Goal: Task Accomplishment & Management: Manage account settings

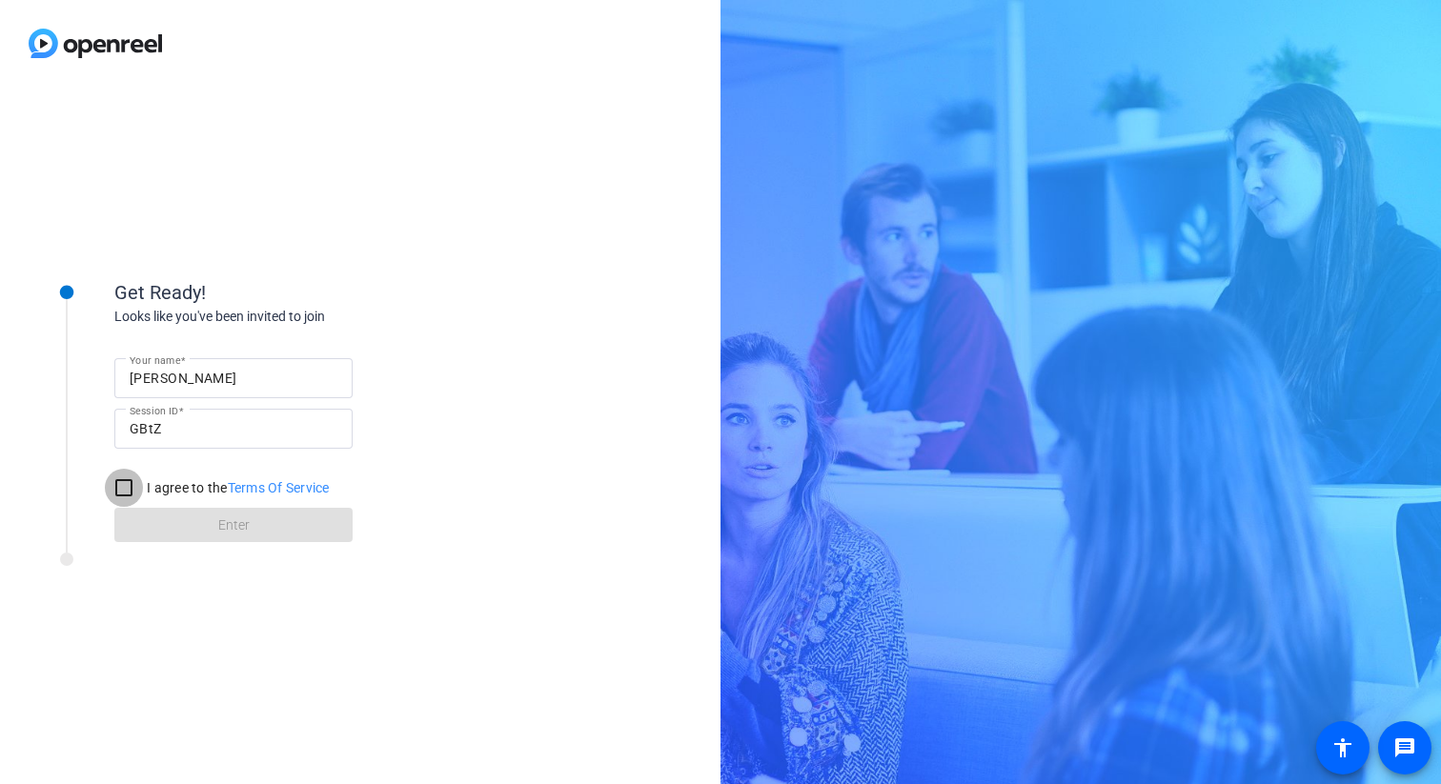
click at [119, 493] on input "I agree to the Terms Of Service" at bounding box center [124, 488] width 38 height 38
checkbox input "true"
click at [173, 522] on span at bounding box center [233, 525] width 238 height 46
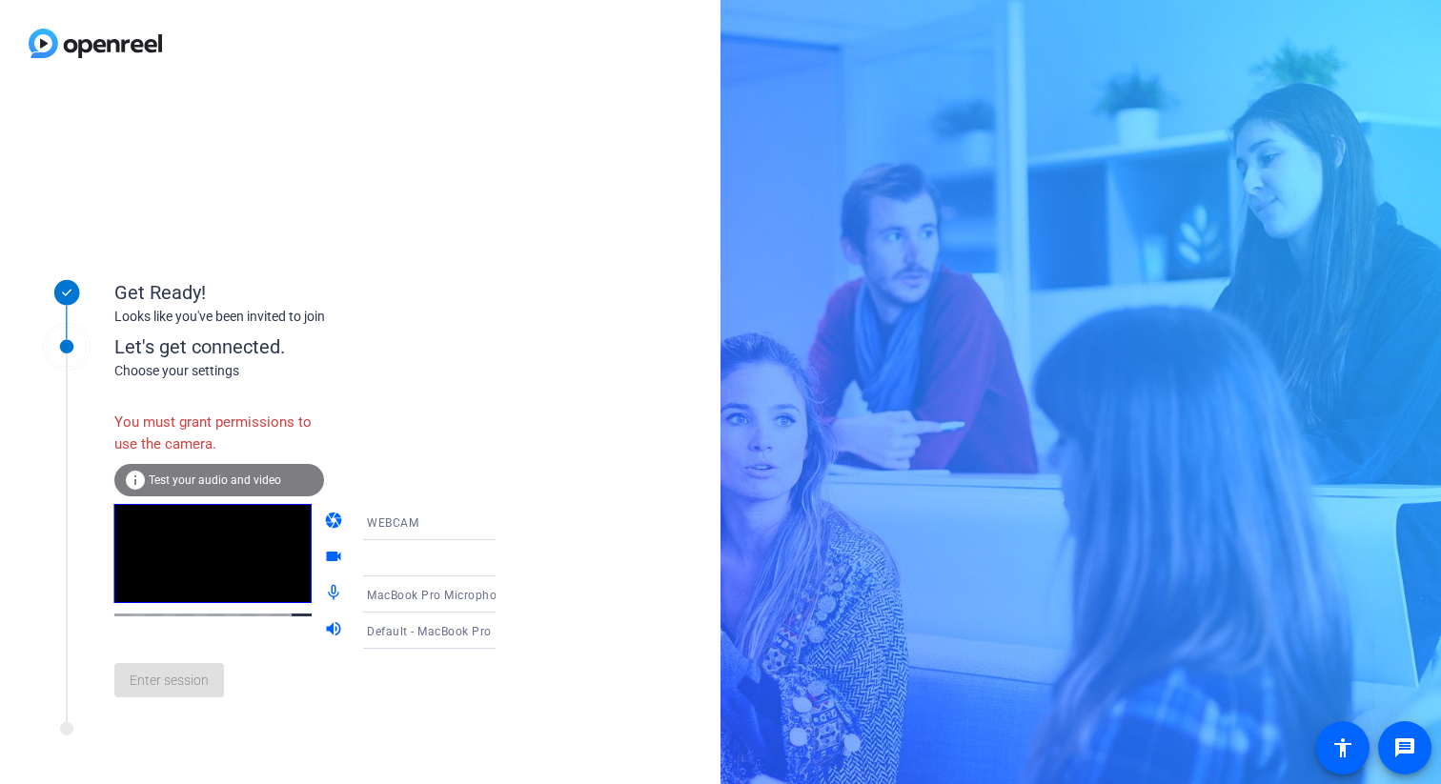
click at [201, 482] on span "Test your audio and video" at bounding box center [215, 480] width 132 height 13
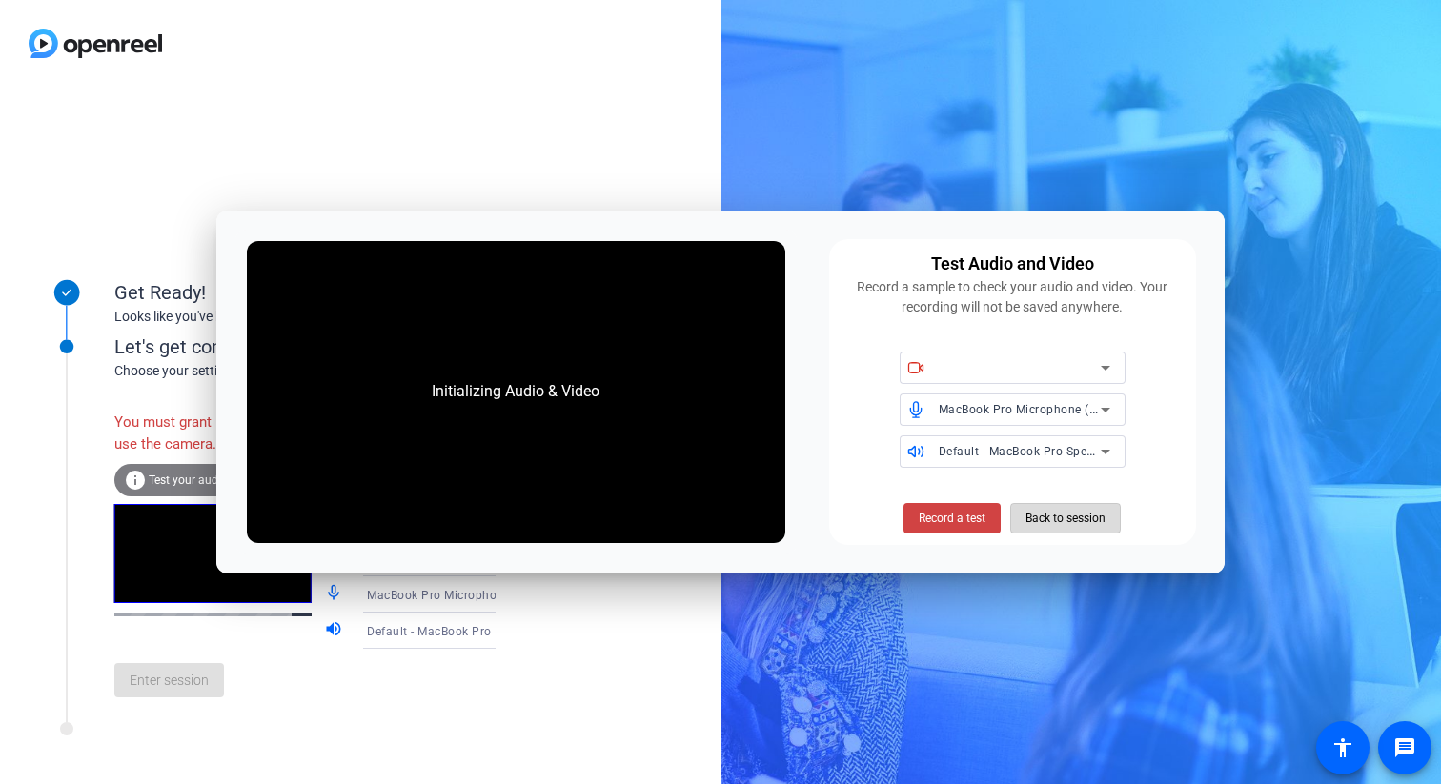
click at [1084, 524] on span "Back to session" at bounding box center [1065, 518] width 80 height 36
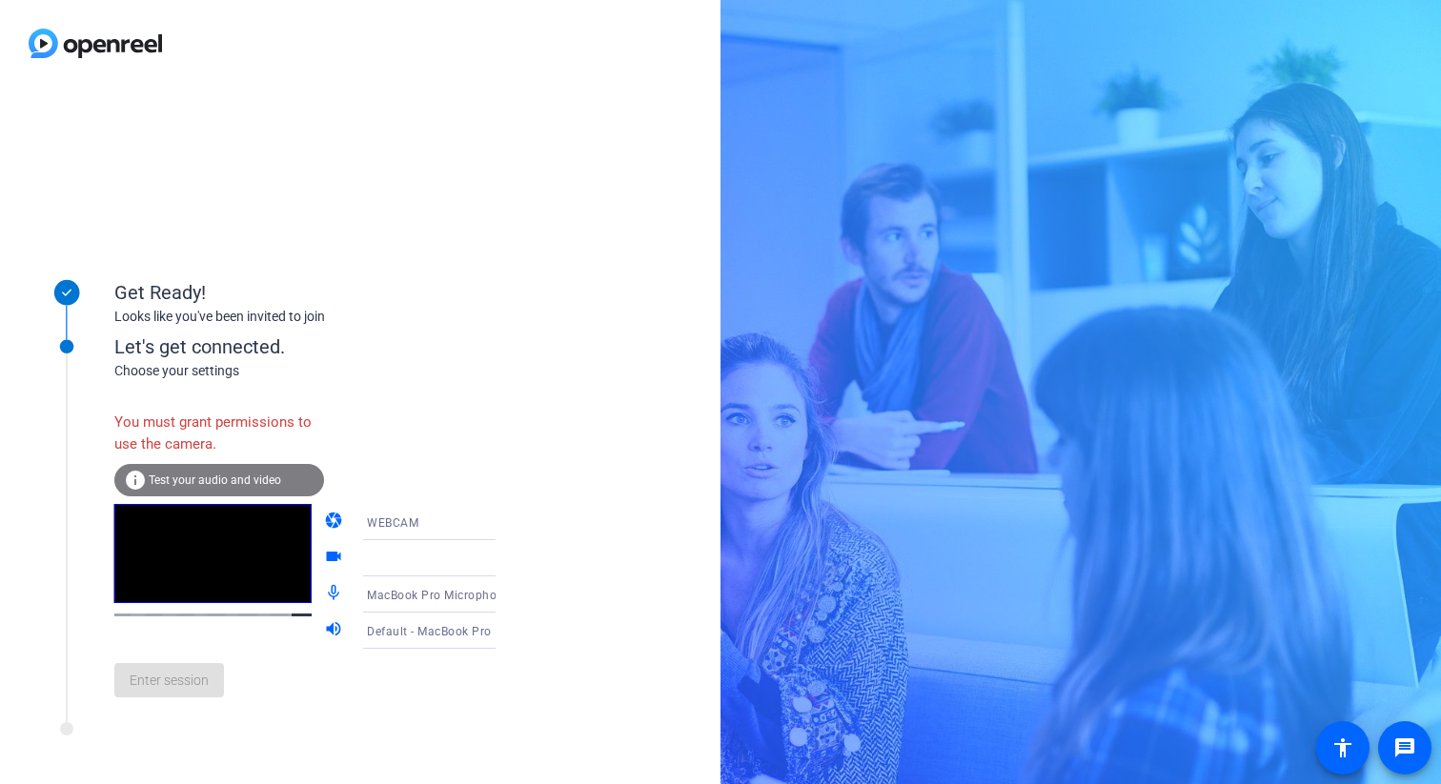
click at [452, 522] on div "WEBCAM" at bounding box center [438, 523] width 142 height 24
click at [452, 522] on div at bounding box center [720, 392] width 1441 height 784
click at [452, 522] on div "WEBCAM" at bounding box center [438, 523] width 142 height 24
click at [452, 522] on div at bounding box center [720, 392] width 1441 height 784
click at [459, 562] on div at bounding box center [438, 558] width 142 height 23
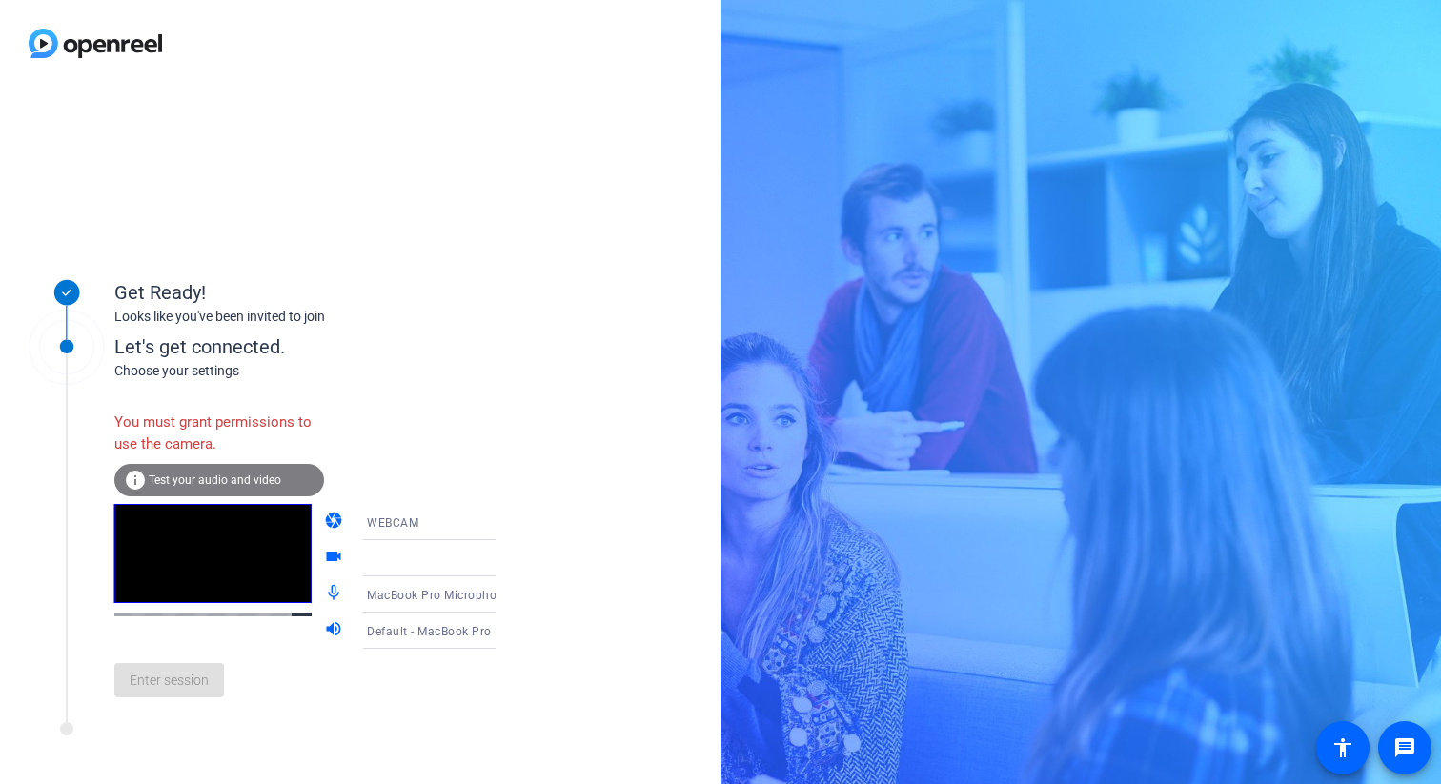
click at [503, 562] on icon at bounding box center [514, 558] width 23 height 23
click at [492, 401] on div "You must grant permissions to use the camera. info Test your audio and video ca…" at bounding box center [324, 547] width 420 height 332
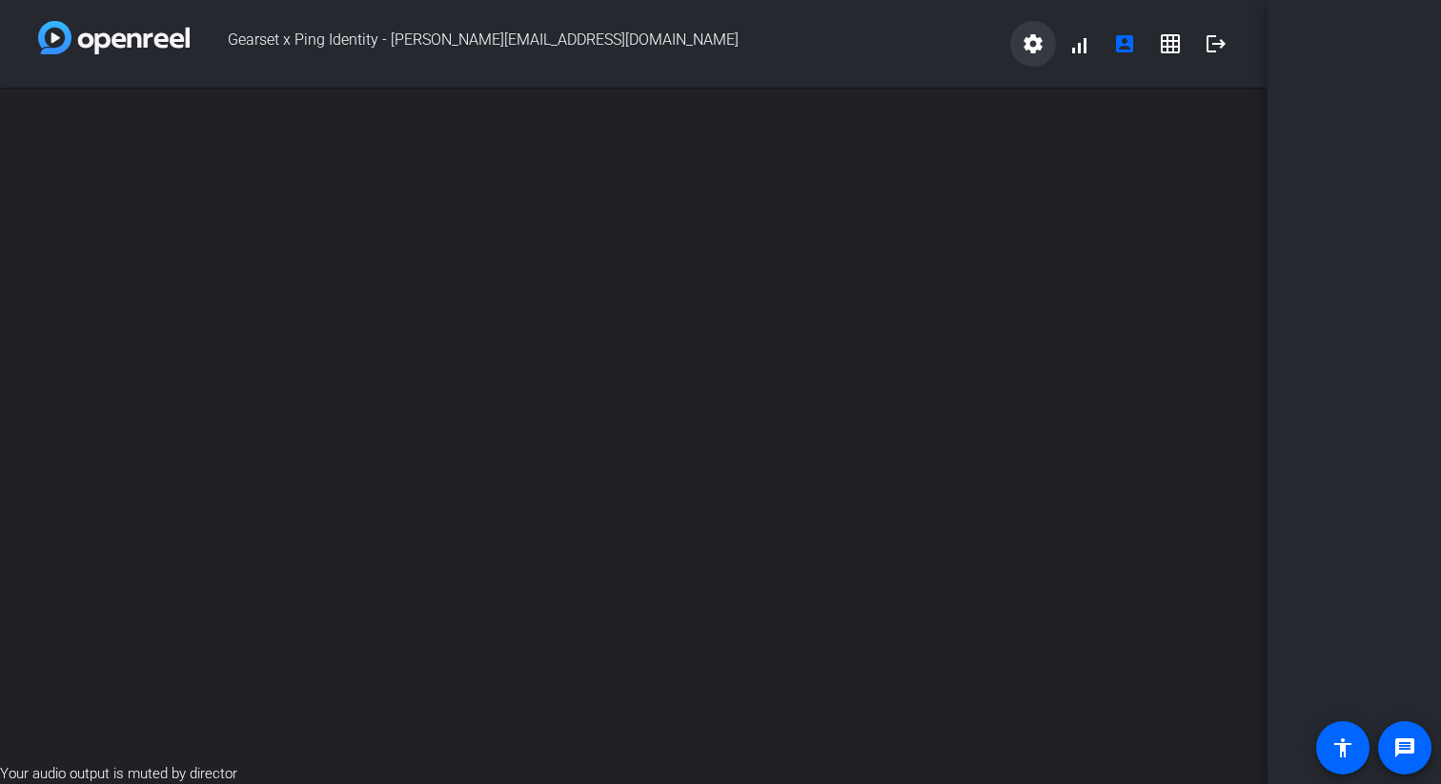
click at [1042, 46] on mat-icon "settings" at bounding box center [1032, 43] width 23 height 23
click at [1025, 38] on div at bounding box center [720, 392] width 1441 height 784
click at [1117, 49] on mat-icon "account_box" at bounding box center [1124, 43] width 23 height 23
click at [1203, 54] on span at bounding box center [1216, 44] width 46 height 46
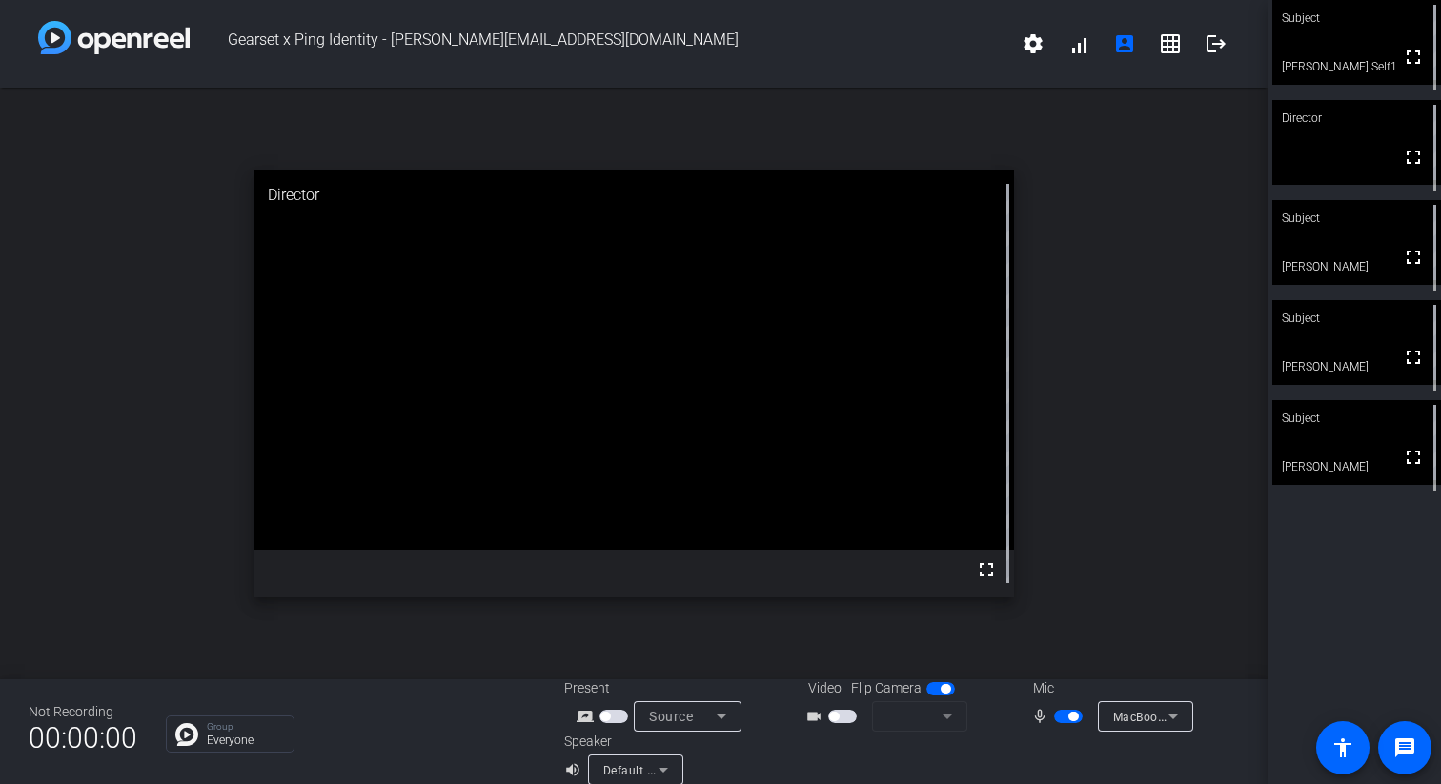
click at [849, 719] on span "button" at bounding box center [842, 716] width 29 height 13
click at [929, 718] on div at bounding box center [914, 716] width 55 height 23
click at [940, 717] on icon at bounding box center [947, 716] width 23 height 23
click at [846, 751] on div "Speaker volume_up Default - MacBook Pro Speakers (Built-in)" at bounding box center [732, 758] width 337 height 53
click at [1068, 715] on span "button" at bounding box center [1073, 717] width 10 height 10
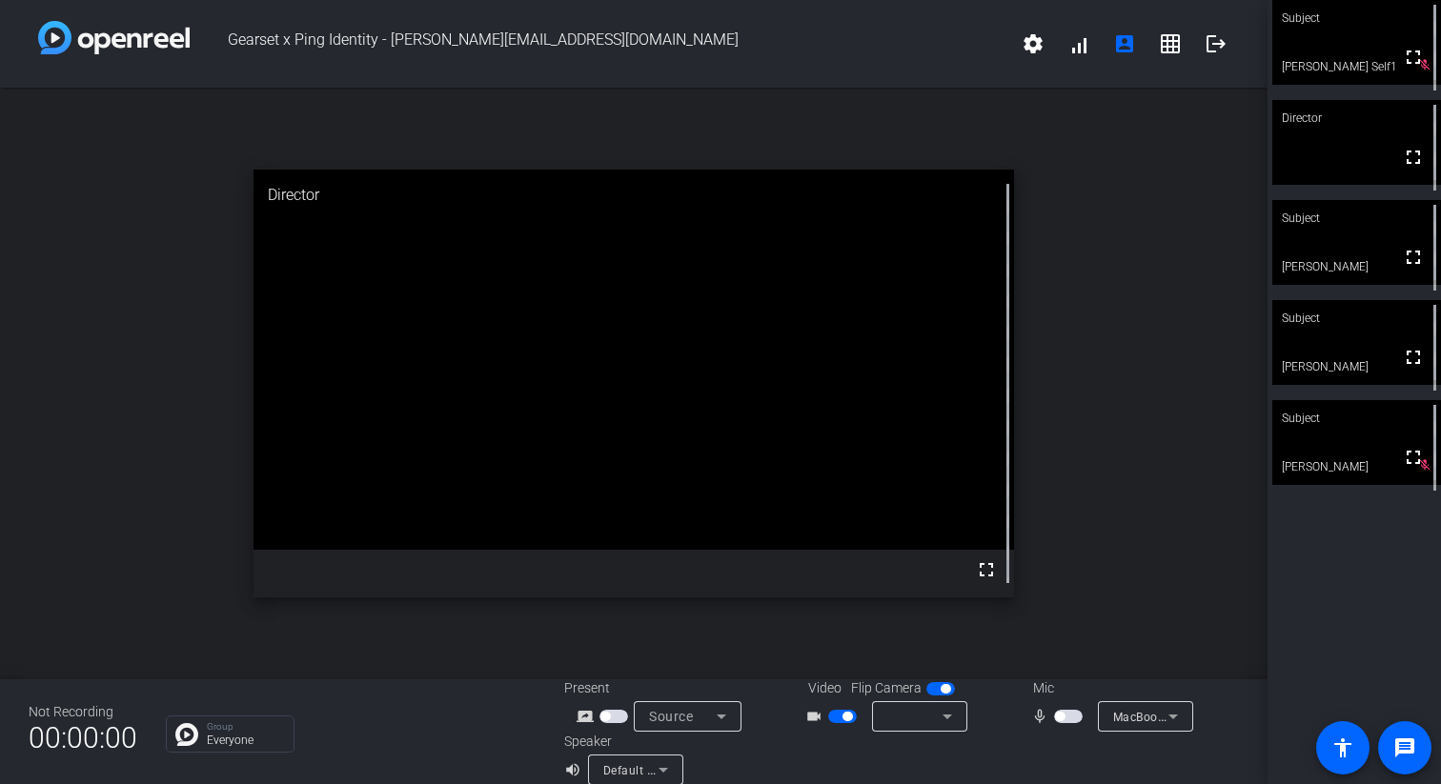
click at [906, 701] on div at bounding box center [919, 716] width 65 height 30
click at [907, 714] on div at bounding box center [914, 716] width 55 height 23
click at [750, 62] on span "Gearset x Ping Identity - [PERSON_NAME][EMAIL_ADDRESS][DOMAIN_NAME]" at bounding box center [600, 44] width 820 height 46
click at [1032, 49] on mat-icon "settings" at bounding box center [1032, 43] width 23 height 23
click at [1032, 49] on div at bounding box center [720, 392] width 1441 height 784
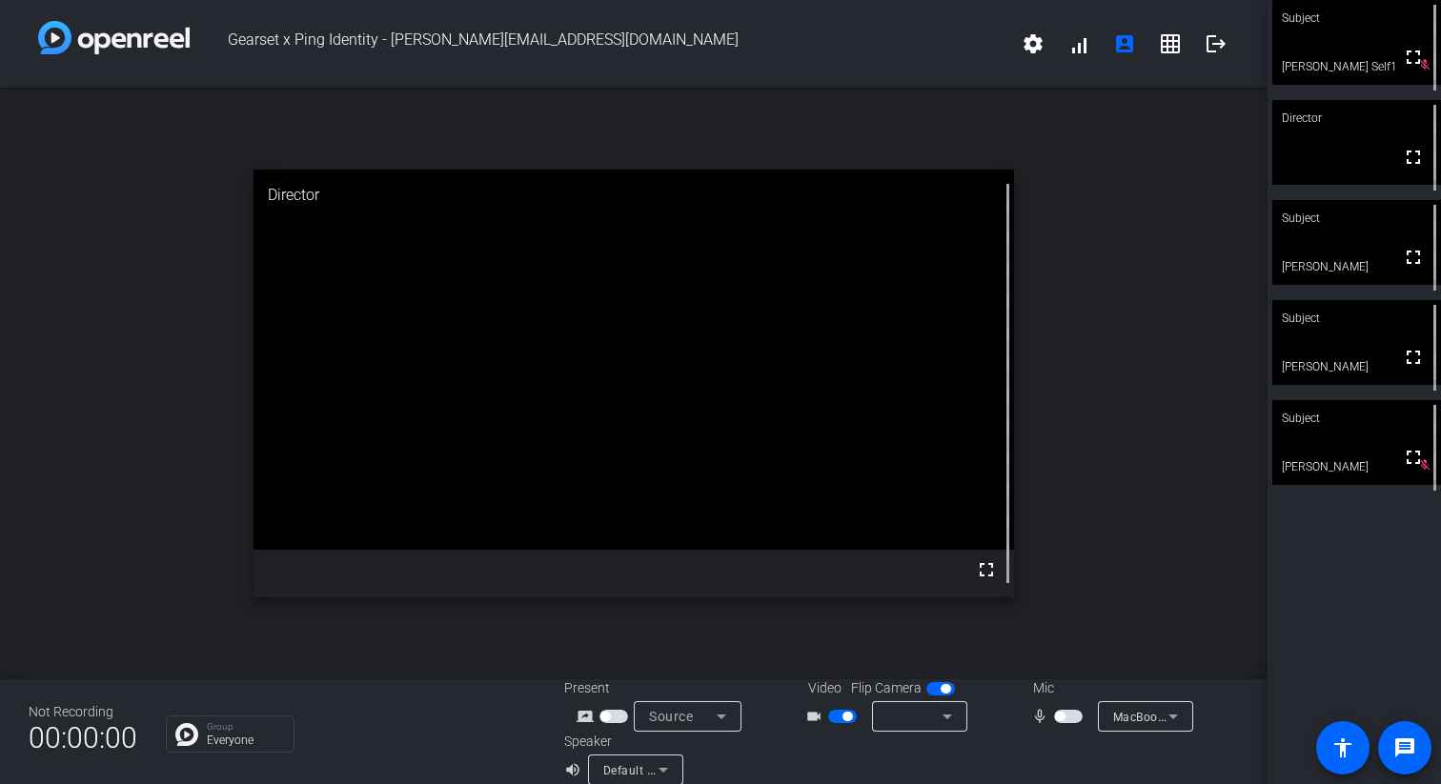
click at [944, 716] on icon at bounding box center [947, 717] width 10 height 5
click at [849, 712] on span "button" at bounding box center [847, 717] width 10 height 10
click at [849, 712] on span "button" at bounding box center [842, 716] width 29 height 13
click at [733, 714] on div "Source" at bounding box center [688, 716] width 108 height 30
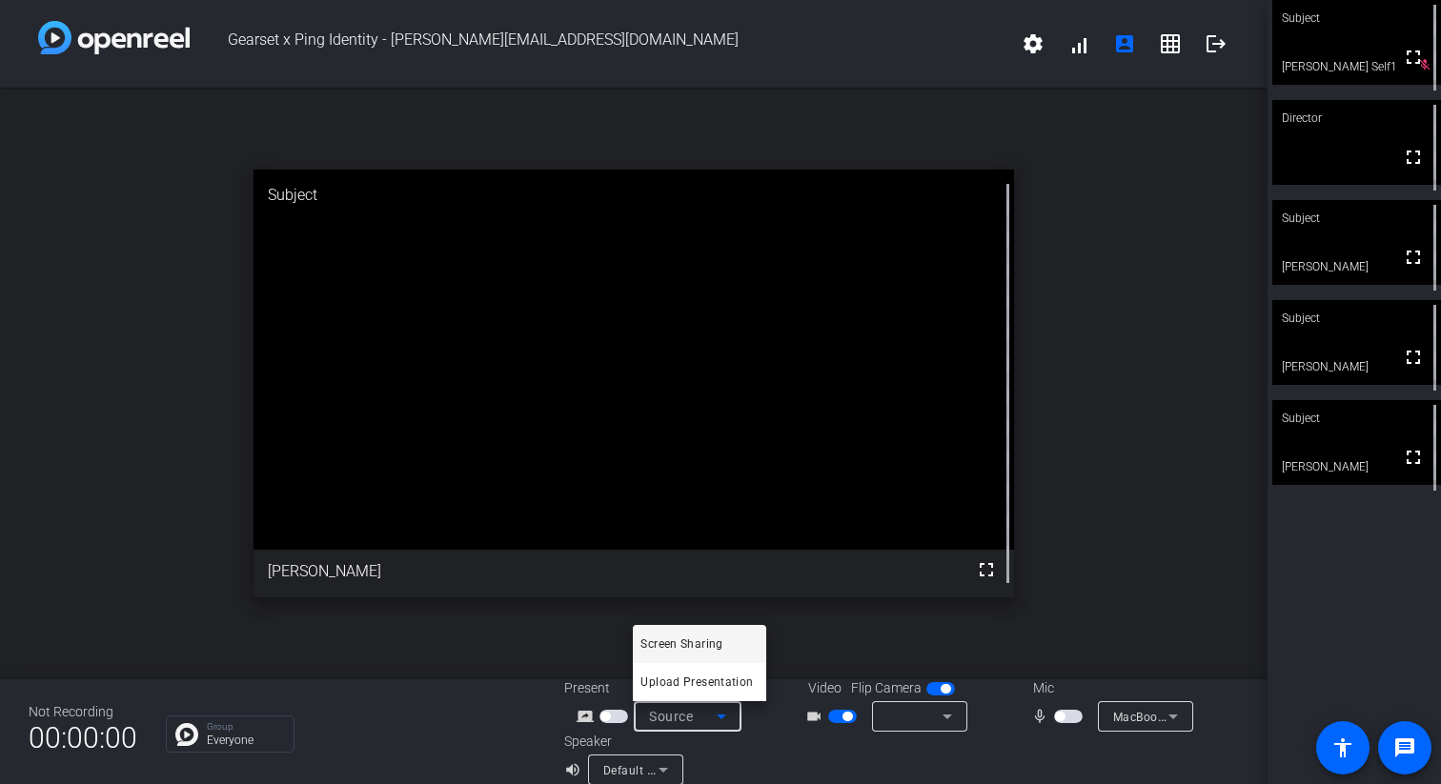
click at [733, 714] on div at bounding box center [720, 392] width 1441 height 784
click at [195, 279] on div "open_in_new Subject fullscreen Ellis" at bounding box center [633, 384] width 1267 height 592
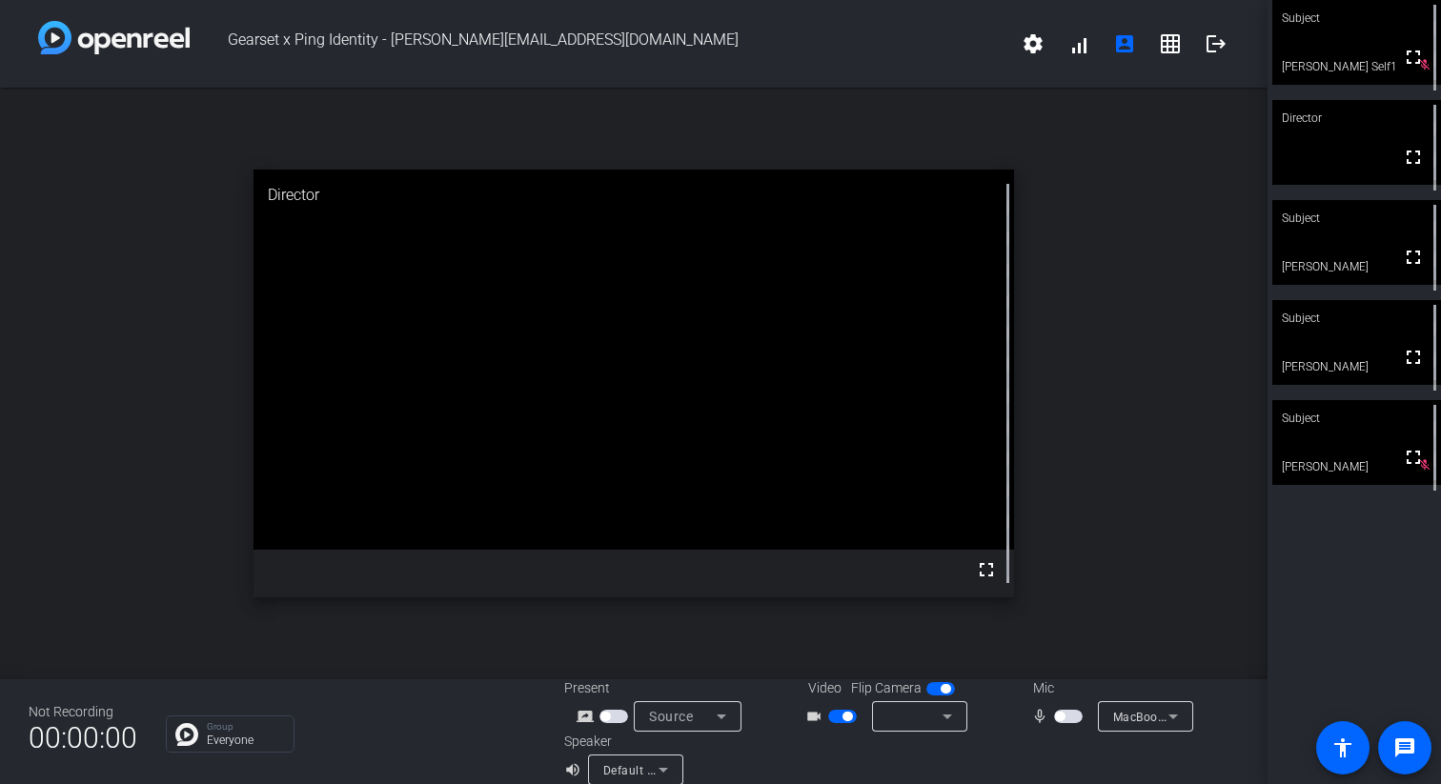
click at [1063, 718] on span "button" at bounding box center [1060, 717] width 10 height 10
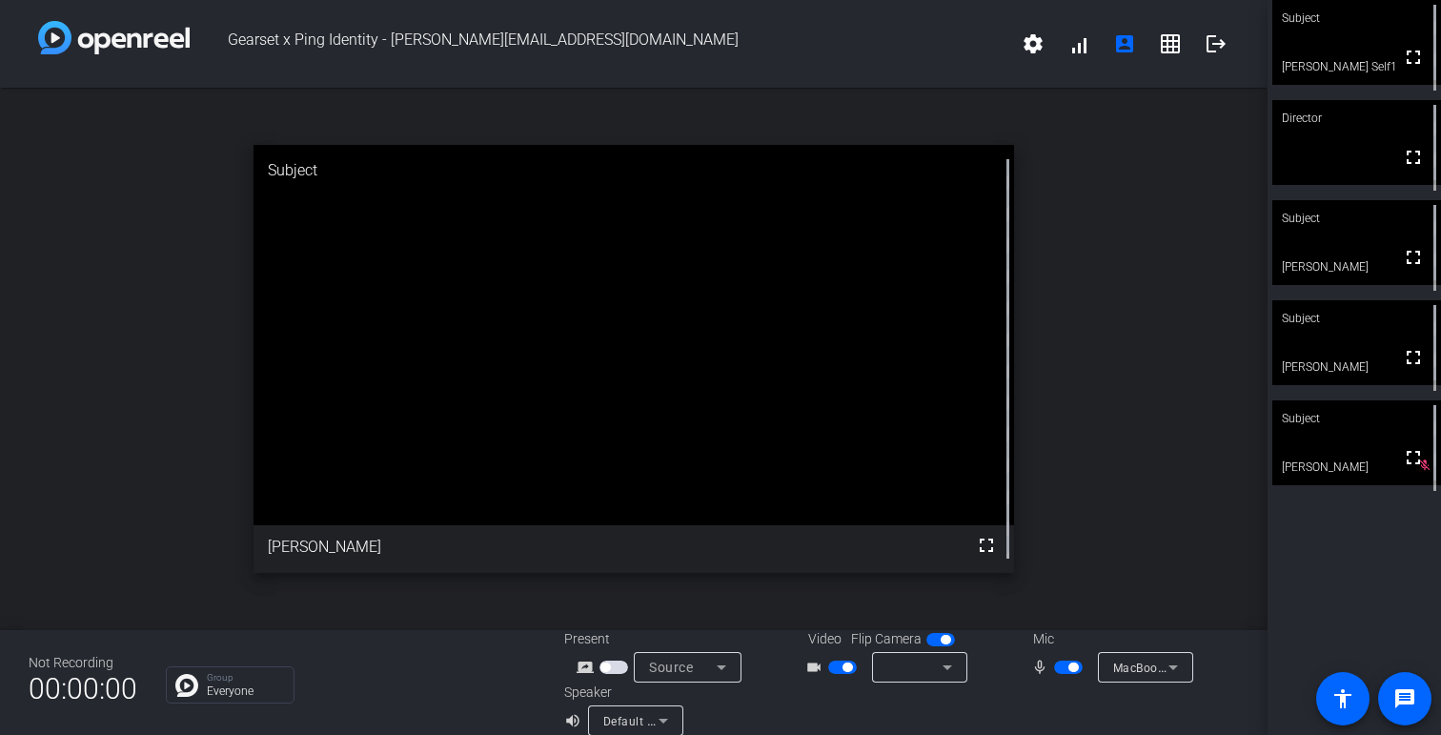
click at [838, 668] on span "button" at bounding box center [842, 666] width 29 height 13
click at [838, 668] on span "button" at bounding box center [834, 667] width 10 height 10
click at [838, 668] on span "button" at bounding box center [842, 666] width 29 height 13
click at [838, 668] on span "button" at bounding box center [834, 667] width 10 height 10
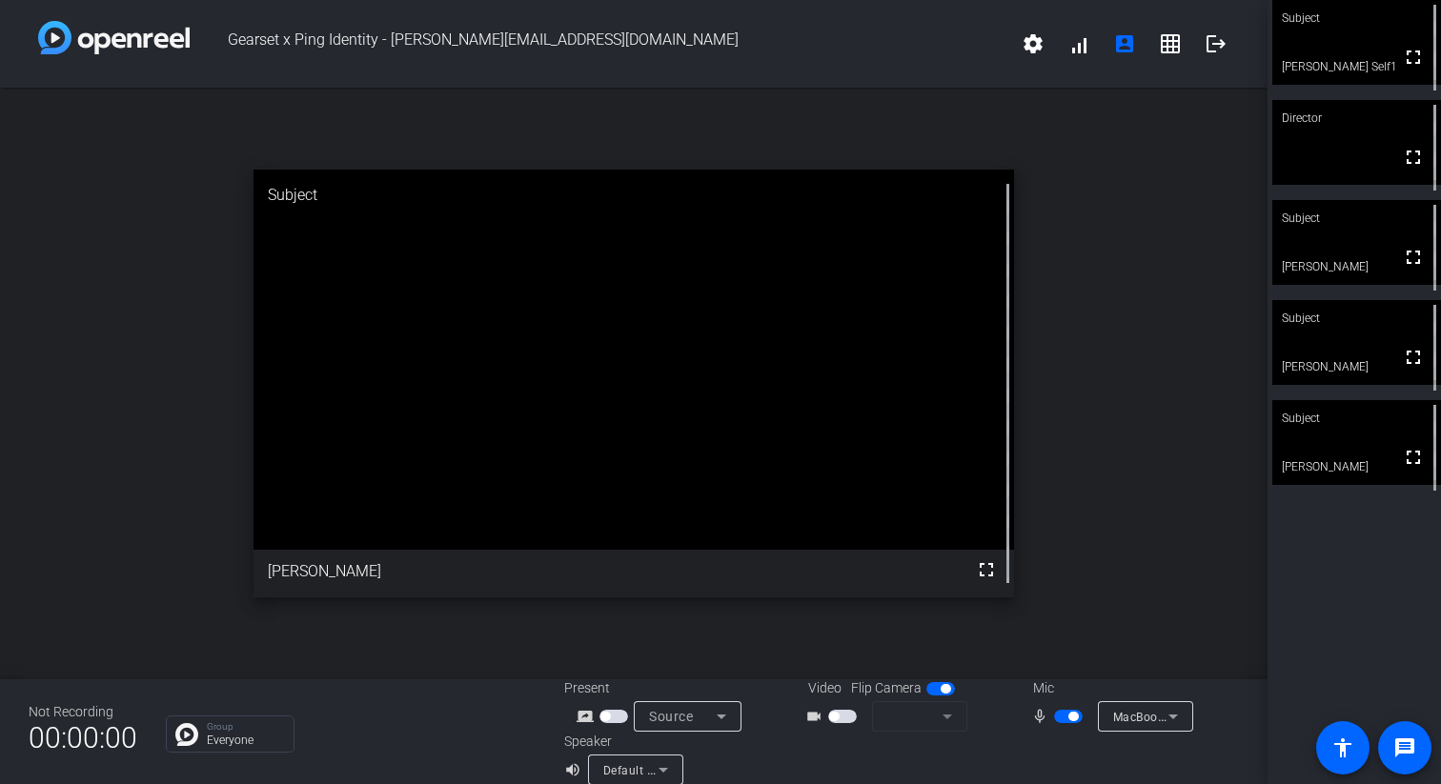
click at [843, 721] on span "button" at bounding box center [842, 716] width 29 height 13
click at [1068, 718] on span "button" at bounding box center [1073, 717] width 10 height 10
click at [1076, 710] on span "button" at bounding box center [1068, 716] width 29 height 13
click at [835, 713] on span "button" at bounding box center [842, 716] width 29 height 13
click at [1075, 719] on span "button" at bounding box center [1073, 717] width 10 height 10
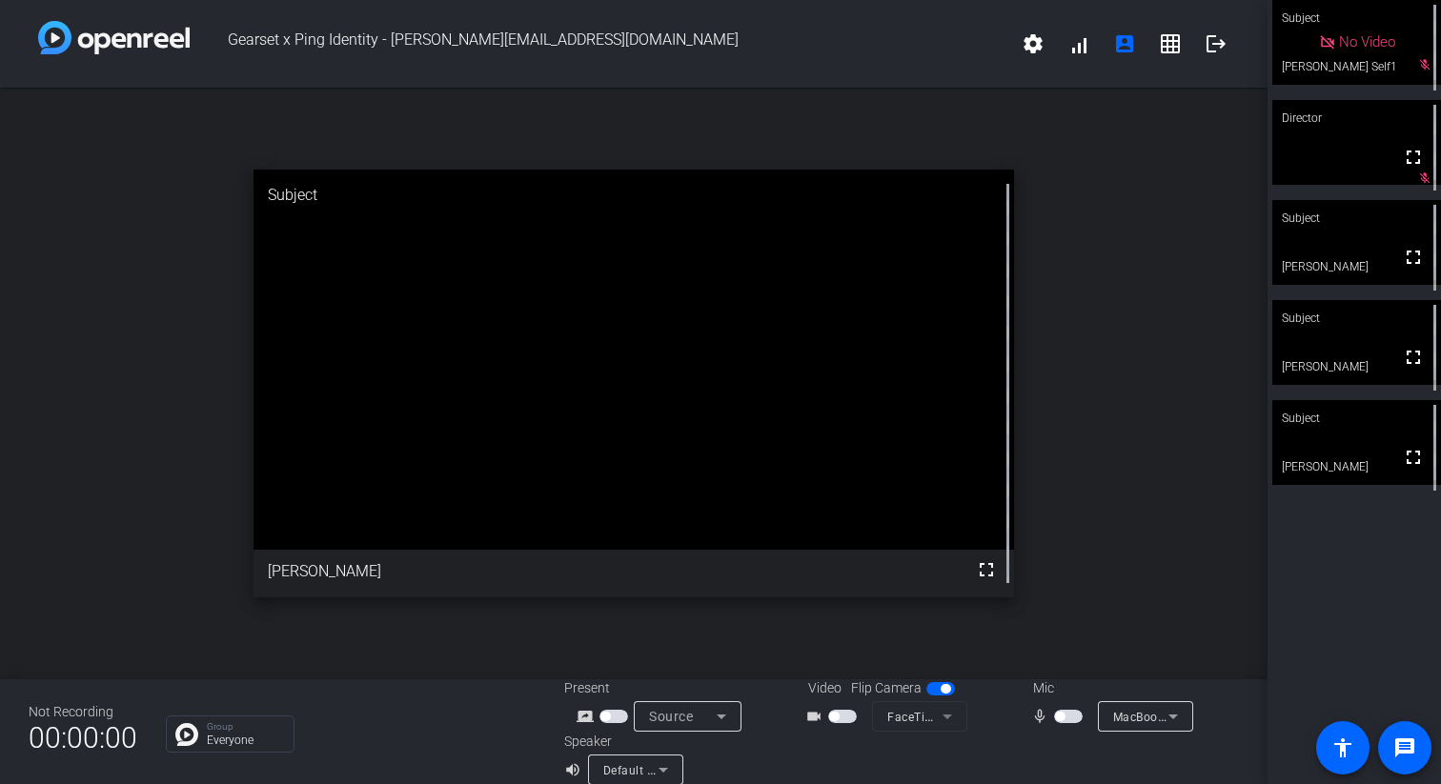
click at [1075, 719] on span "button" at bounding box center [1068, 716] width 29 height 13
click at [1075, 719] on span "button" at bounding box center [1073, 717] width 10 height 10
click at [1069, 712] on span "button" at bounding box center [1073, 716] width 10 height 10
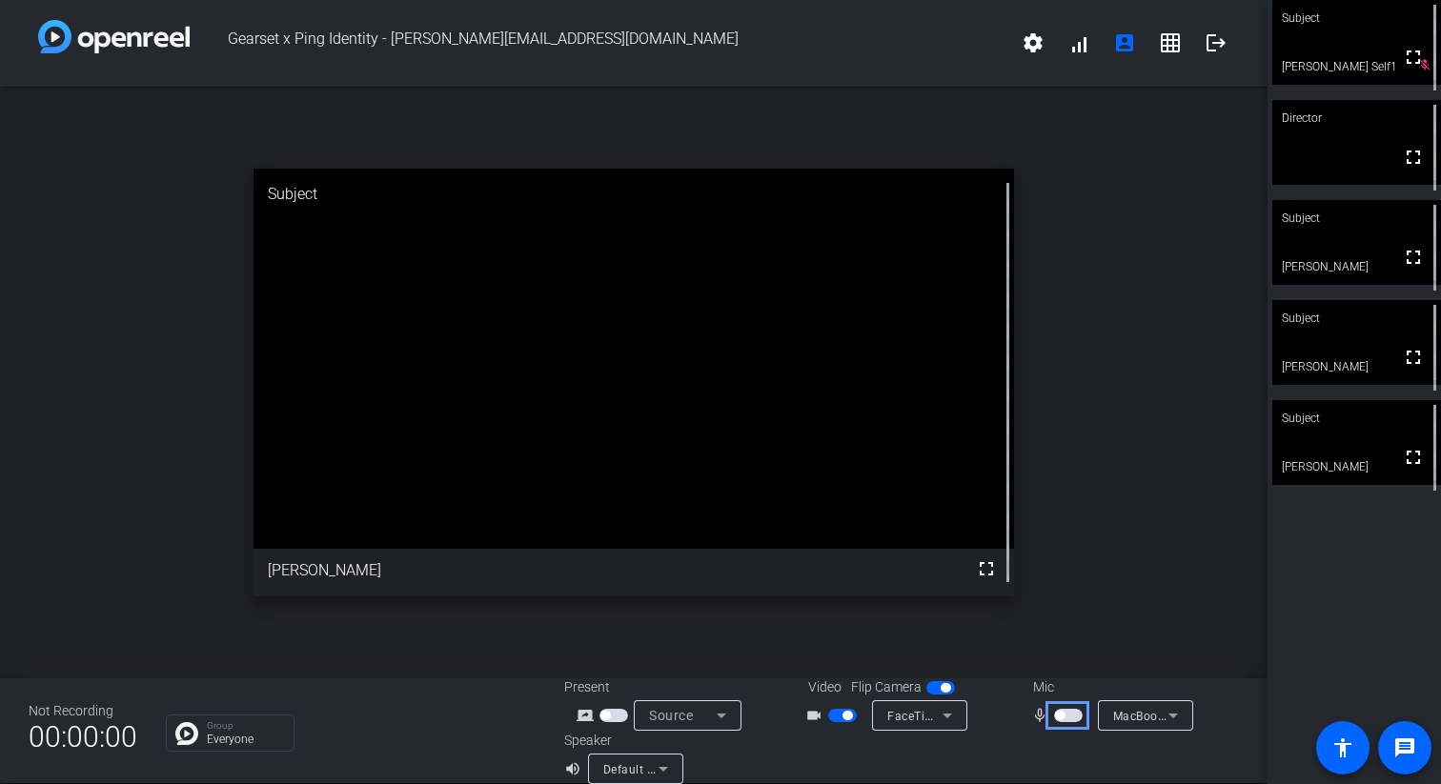
click at [1067, 710] on span "button" at bounding box center [1068, 715] width 29 height 13
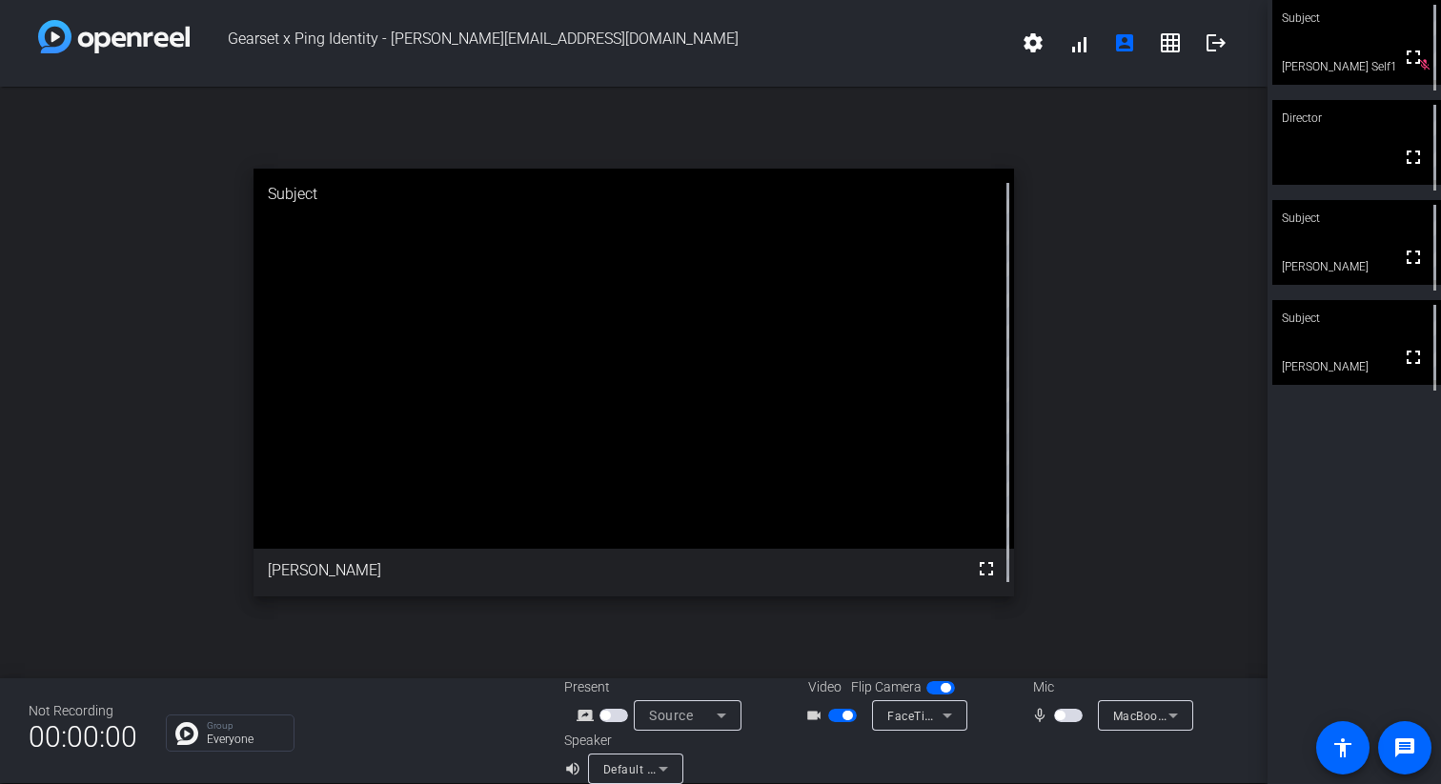
click at [1065, 738] on div at bounding box center [1069, 757] width 337 height 53
click at [1058, 713] on span "button" at bounding box center [1060, 716] width 10 height 10
click at [1058, 713] on span "button" at bounding box center [1068, 715] width 29 height 13
click at [1067, 712] on span "button" at bounding box center [1068, 715] width 29 height 13
drag, startPoint x: 1012, startPoint y: 764, endPoint x: 1035, endPoint y: 751, distance: 26.5
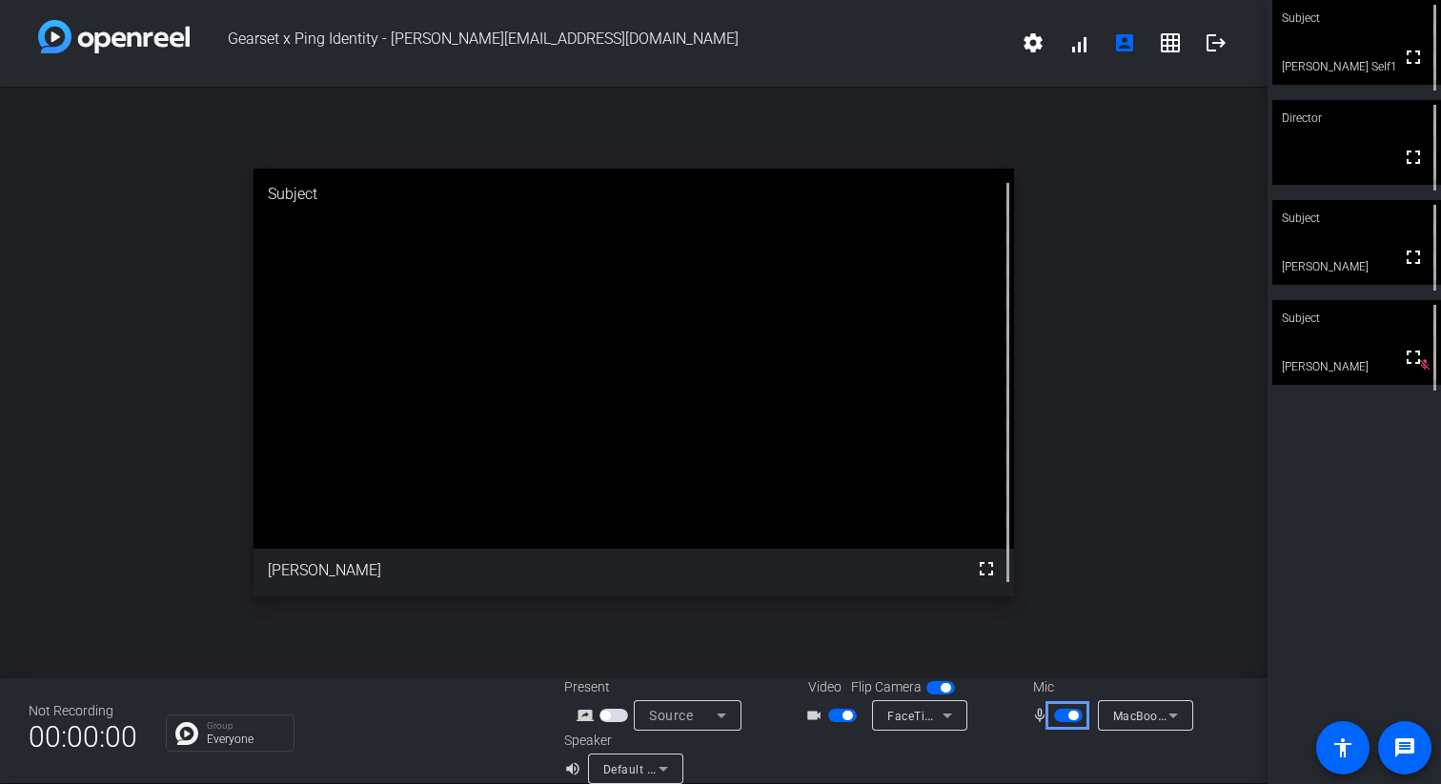
click at [1011, 764] on div at bounding box center [1069, 757] width 337 height 53
click at [1042, 744] on div at bounding box center [1069, 757] width 337 height 53
drag, startPoint x: 1072, startPoint y: 755, endPoint x: 1394, endPoint y: 638, distance: 342.4
click at [1073, 754] on div at bounding box center [1069, 757] width 337 height 53
click at [1072, 748] on div at bounding box center [1069, 757] width 337 height 53
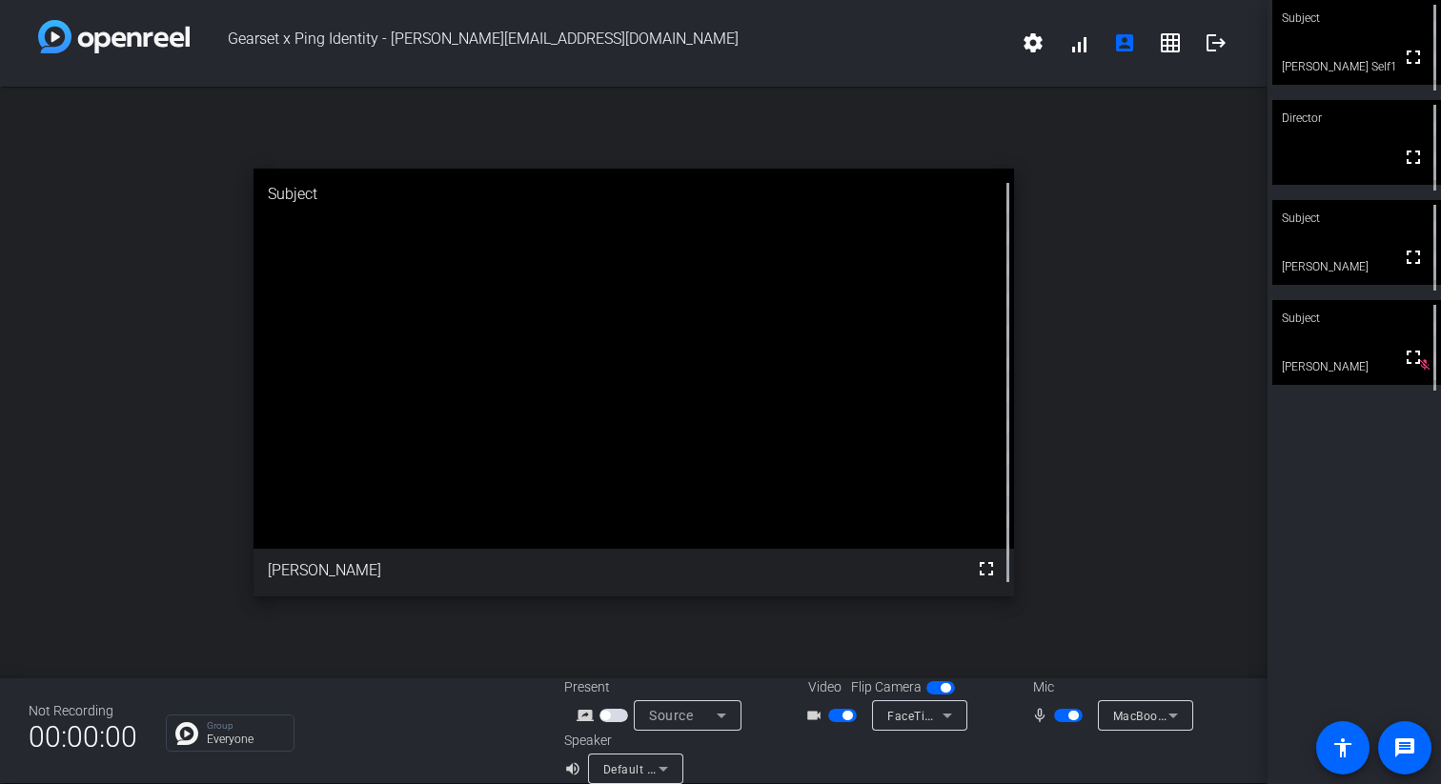
click at [1221, 586] on div "open_in_new Subject fullscreen Andy" at bounding box center [633, 383] width 1267 height 592
click at [1000, 751] on div at bounding box center [1069, 757] width 337 height 53
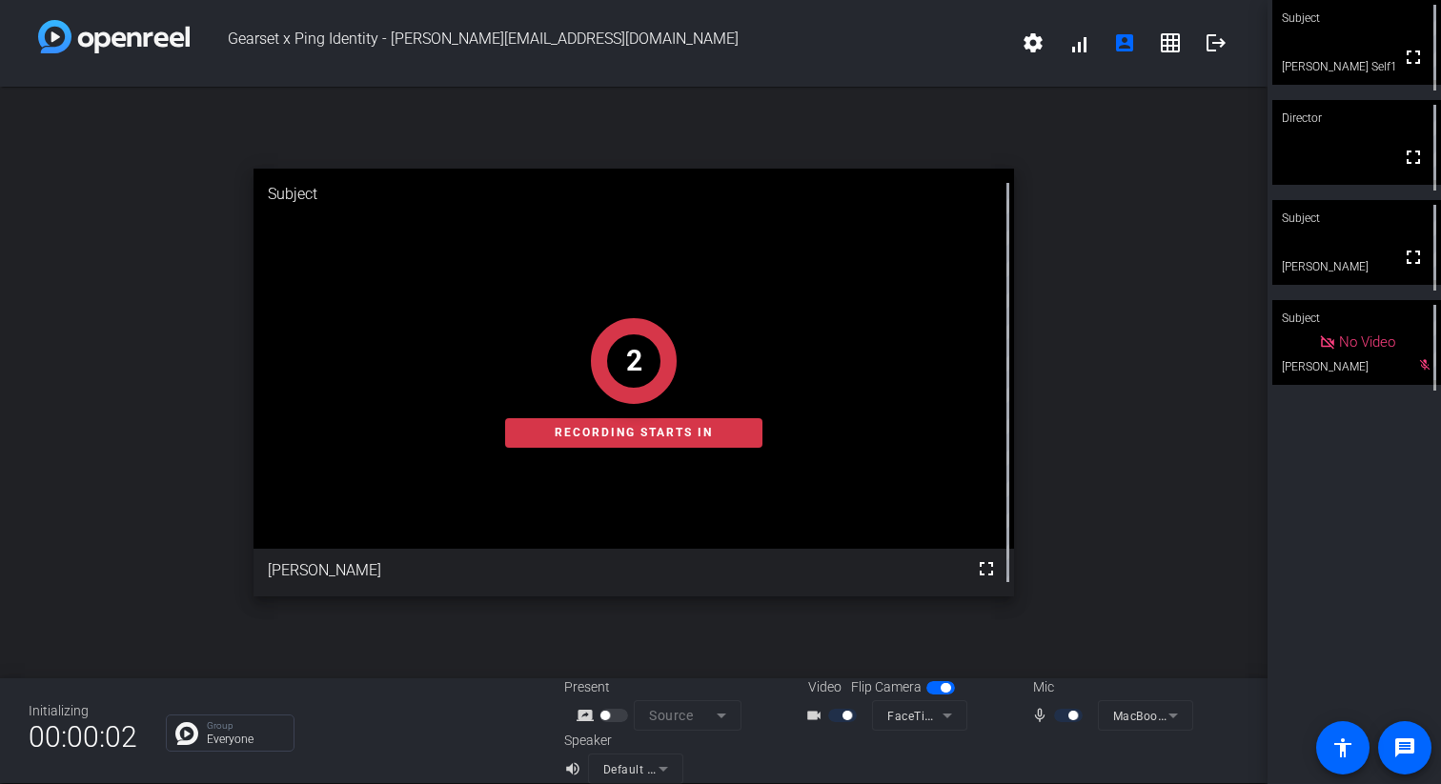
click at [880, 743] on div at bounding box center [919, 741] width 95 height 21
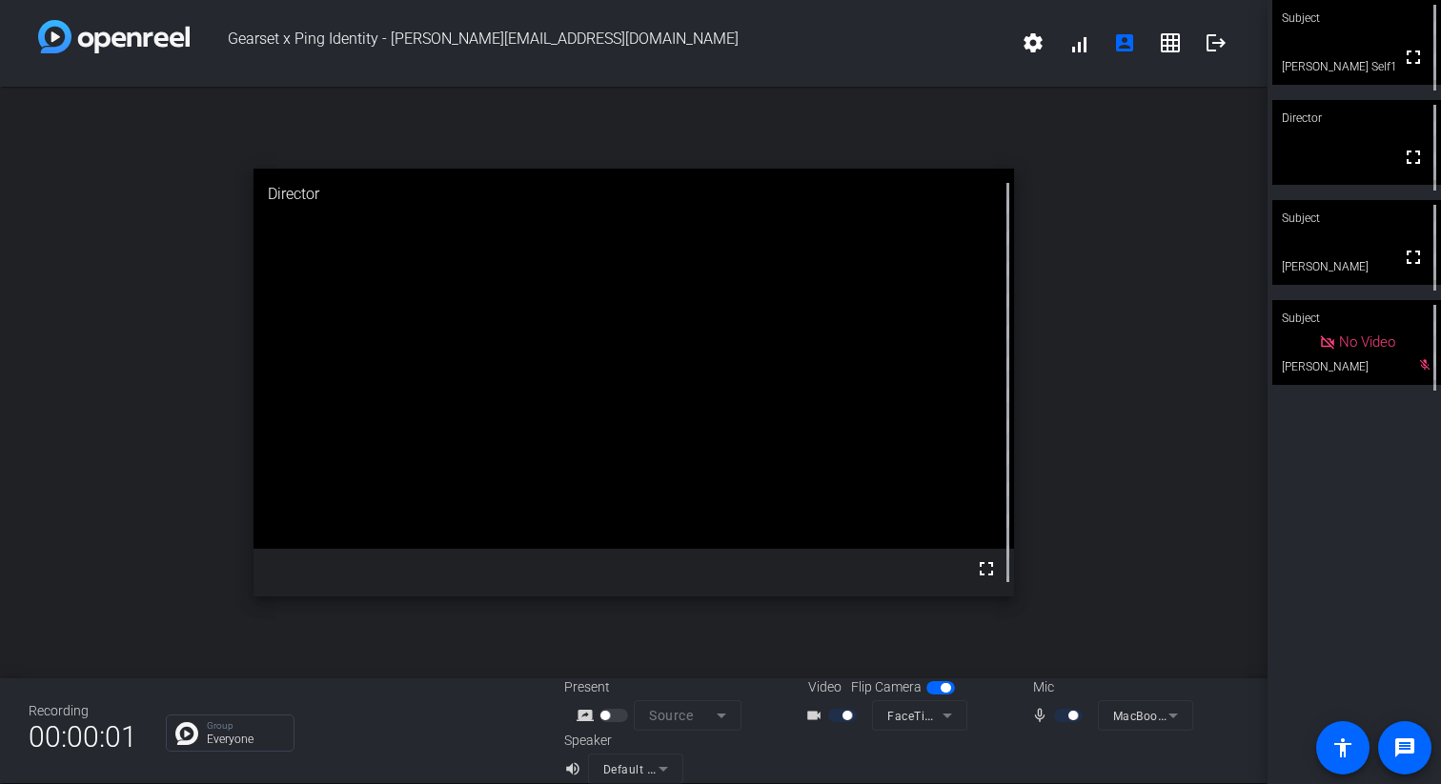
click at [1064, 753] on div at bounding box center [1069, 757] width 337 height 53
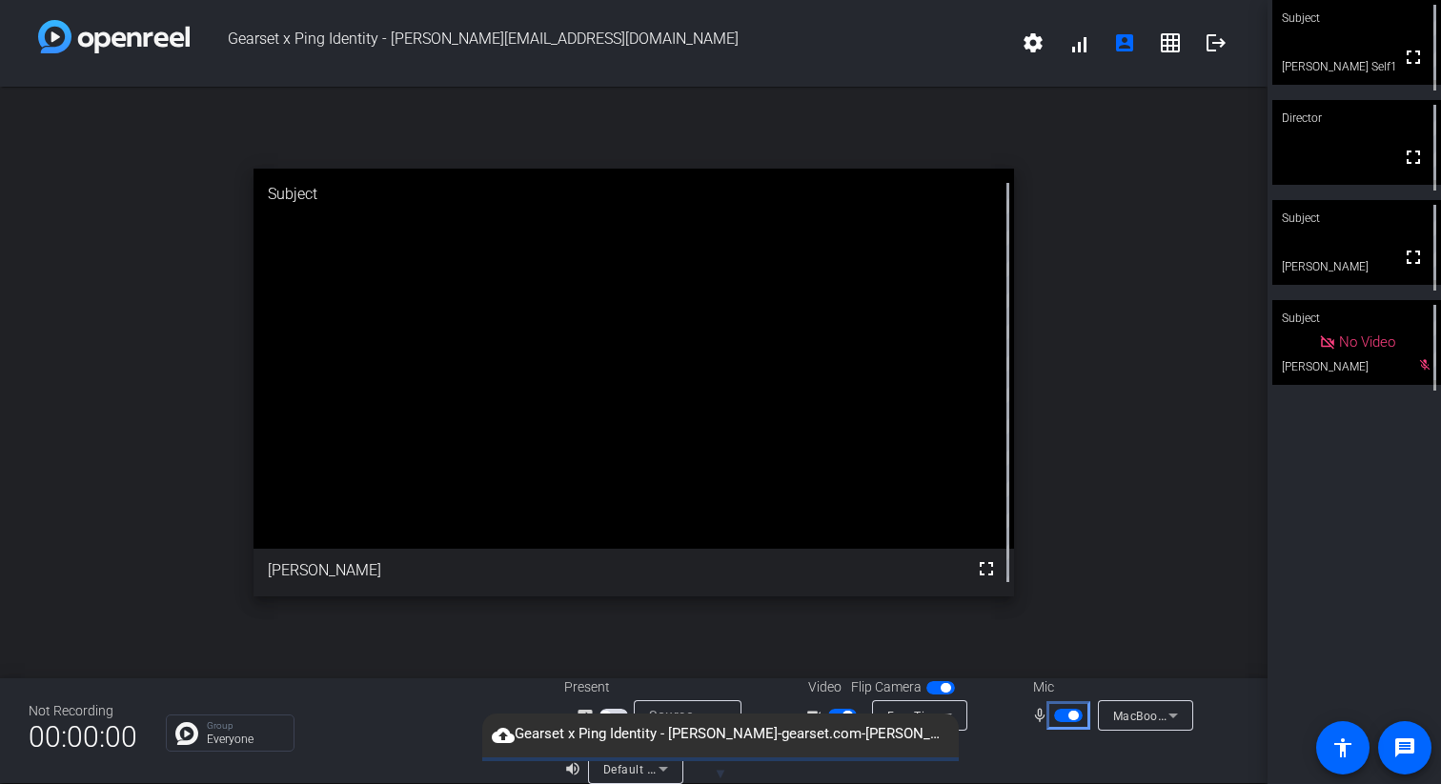
click at [1063, 721] on span "button" at bounding box center [1068, 715] width 29 height 13
click at [1067, 721] on span "button" at bounding box center [1068, 715] width 29 height 13
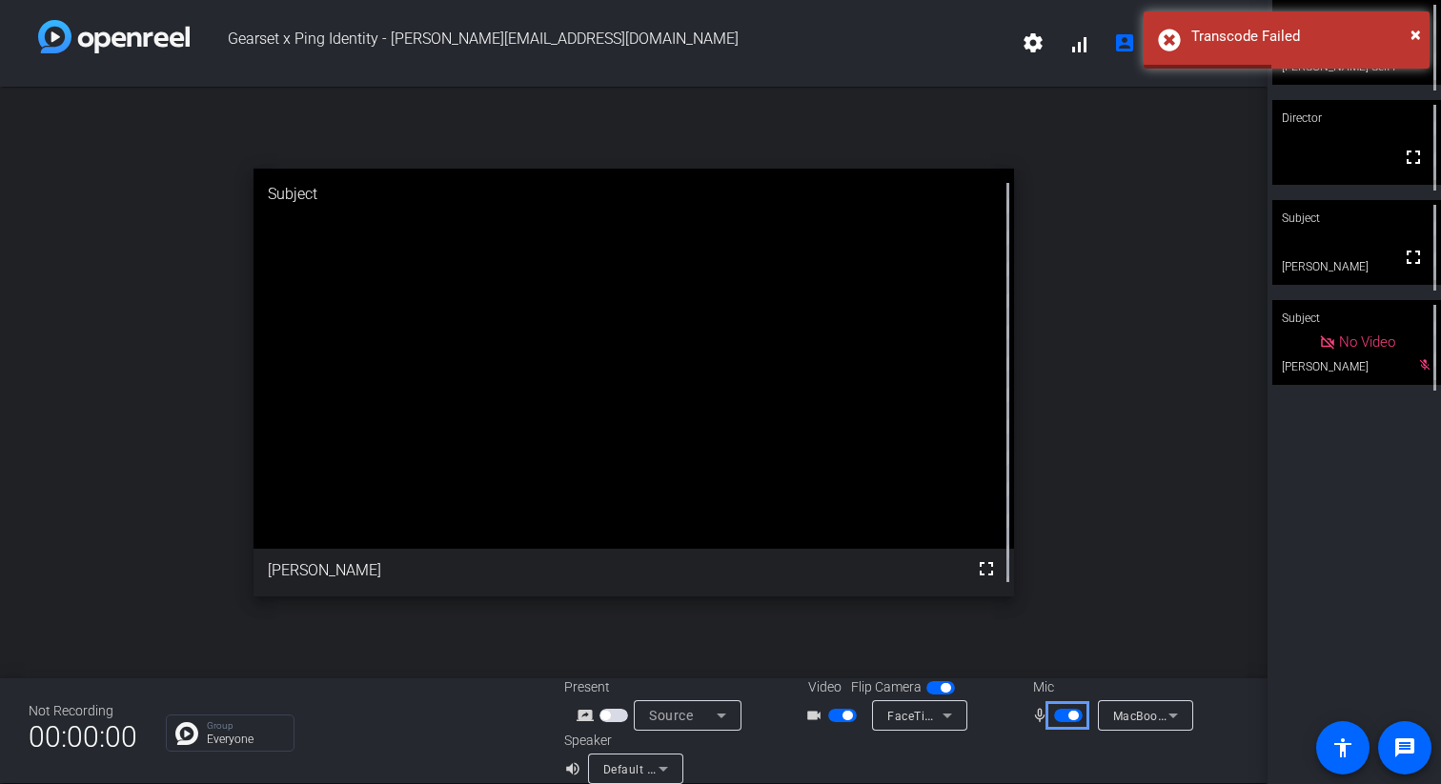
drag, startPoint x: 1069, startPoint y: 717, endPoint x: 1035, endPoint y: 722, distance: 34.8
click at [1069, 717] on span "button" at bounding box center [1073, 716] width 10 height 10
click at [839, 717] on span "Move" at bounding box center [842, 715] width 29 height 13
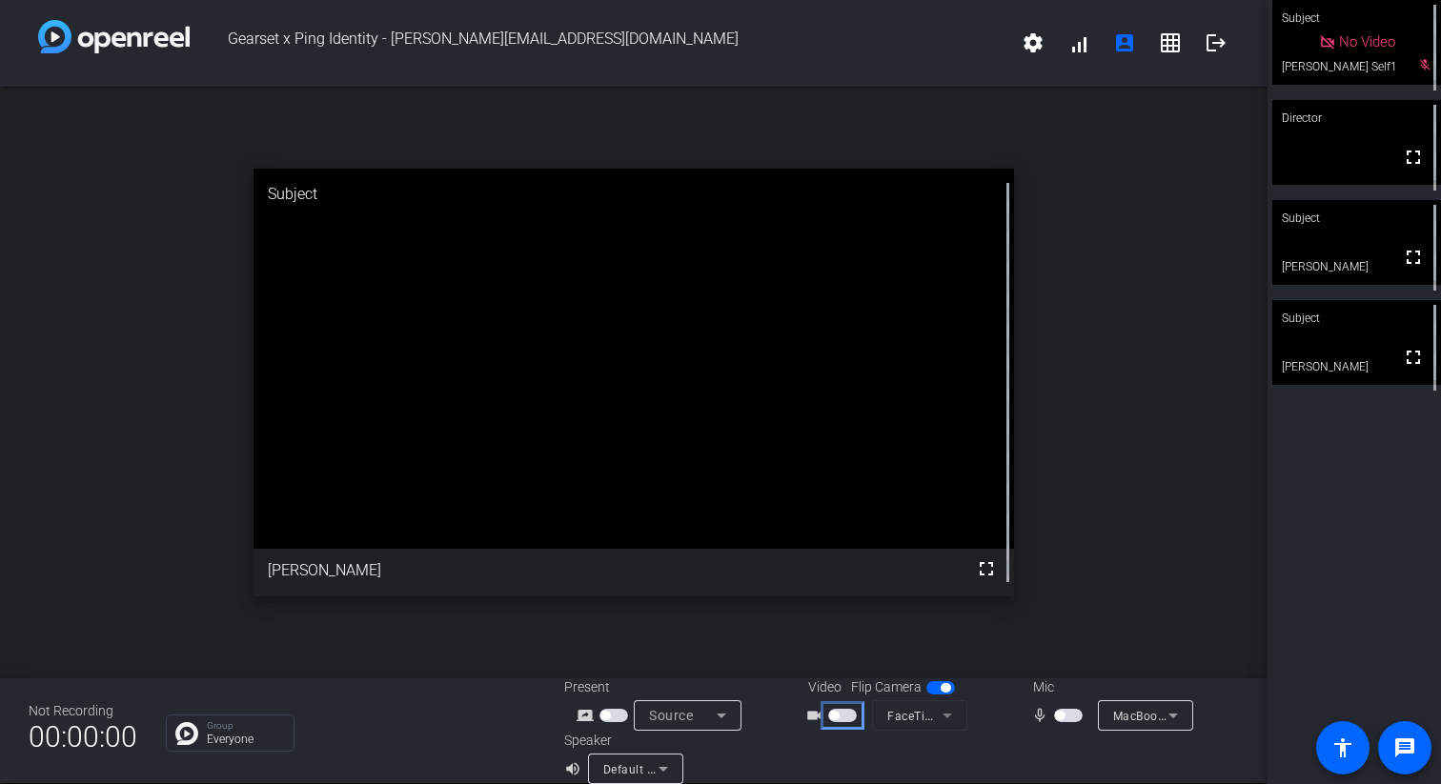
click at [839, 717] on button "Move" at bounding box center [842, 715] width 29 height 13
click at [1070, 717] on span "button" at bounding box center [1068, 715] width 29 height 13
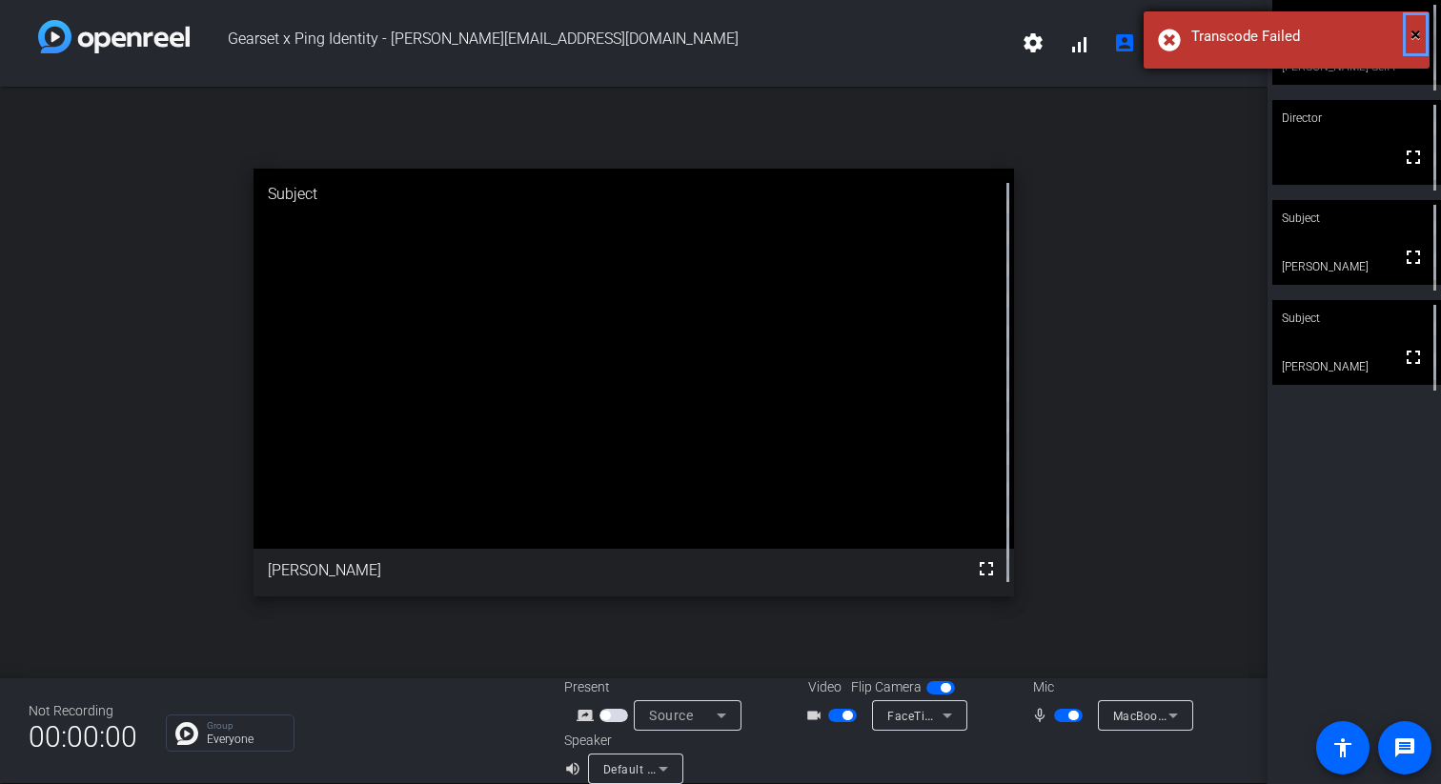
click at [1419, 37] on span "×" at bounding box center [1415, 34] width 10 height 23
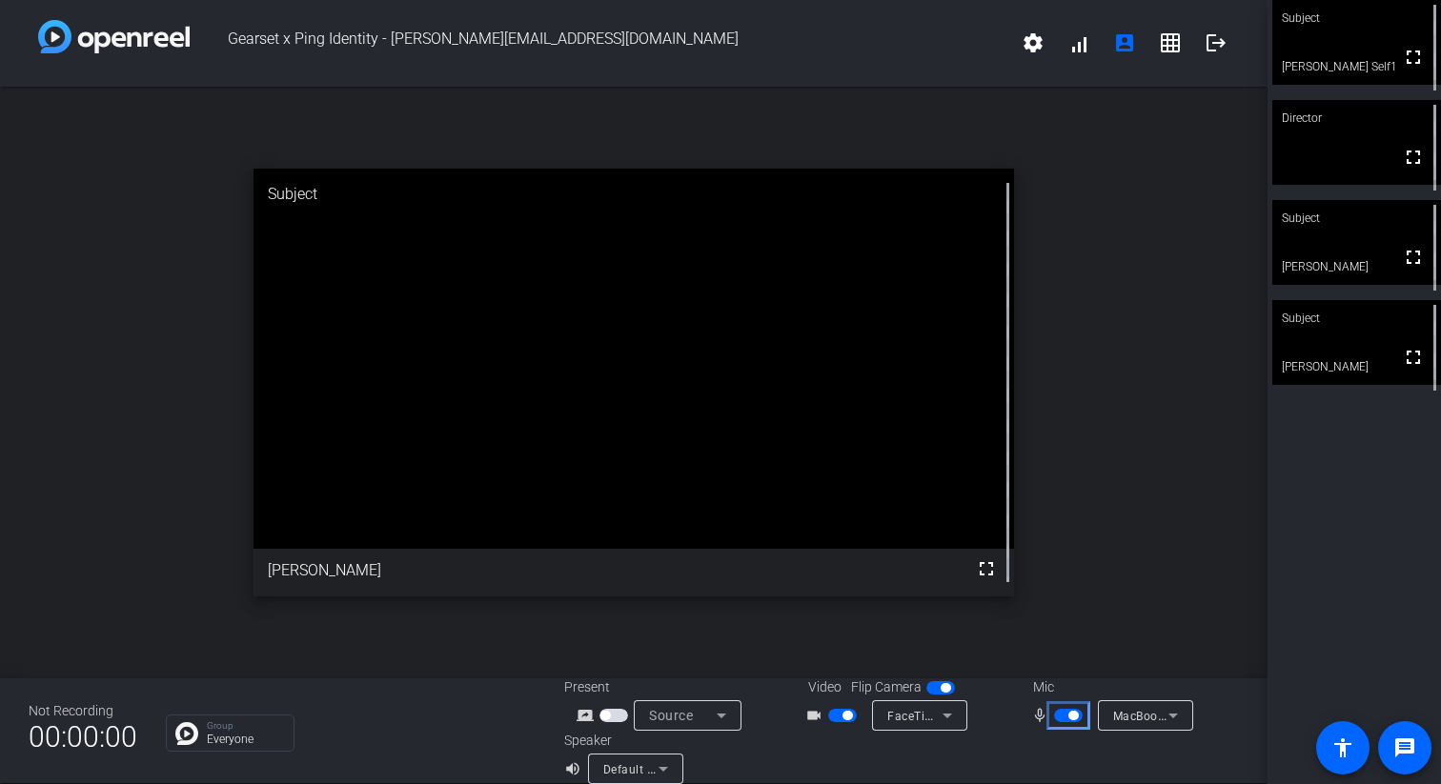
click at [1071, 713] on span "button" at bounding box center [1073, 716] width 10 height 10
click at [1069, 723] on mat-slide-toggle at bounding box center [1070, 715] width 32 height 20
click at [1071, 719] on span "button" at bounding box center [1068, 715] width 29 height 13
click at [1400, 743] on mat-icon "message" at bounding box center [1404, 748] width 23 height 23
click at [1168, 716] on icon at bounding box center [1173, 715] width 23 height 23
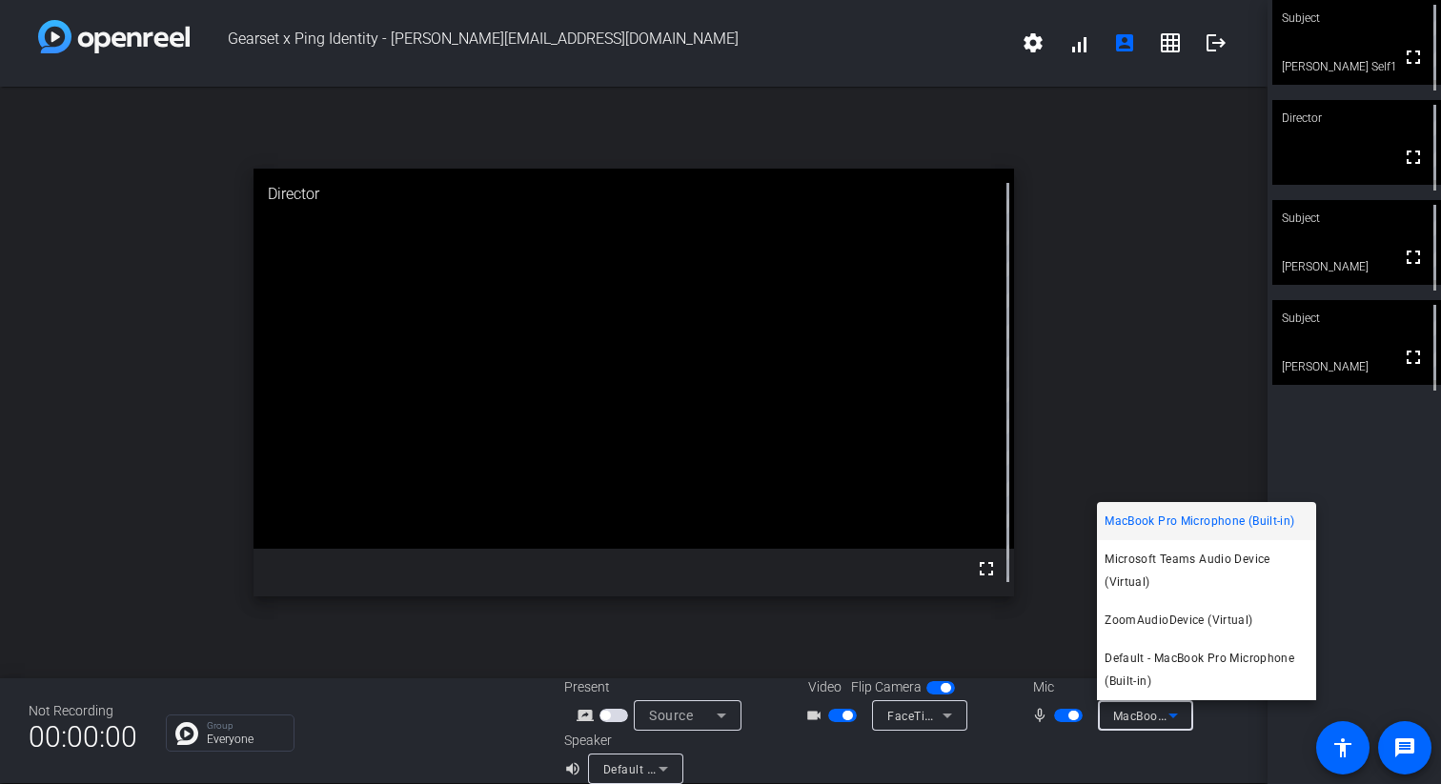
click at [1225, 727] on div at bounding box center [720, 392] width 1441 height 784
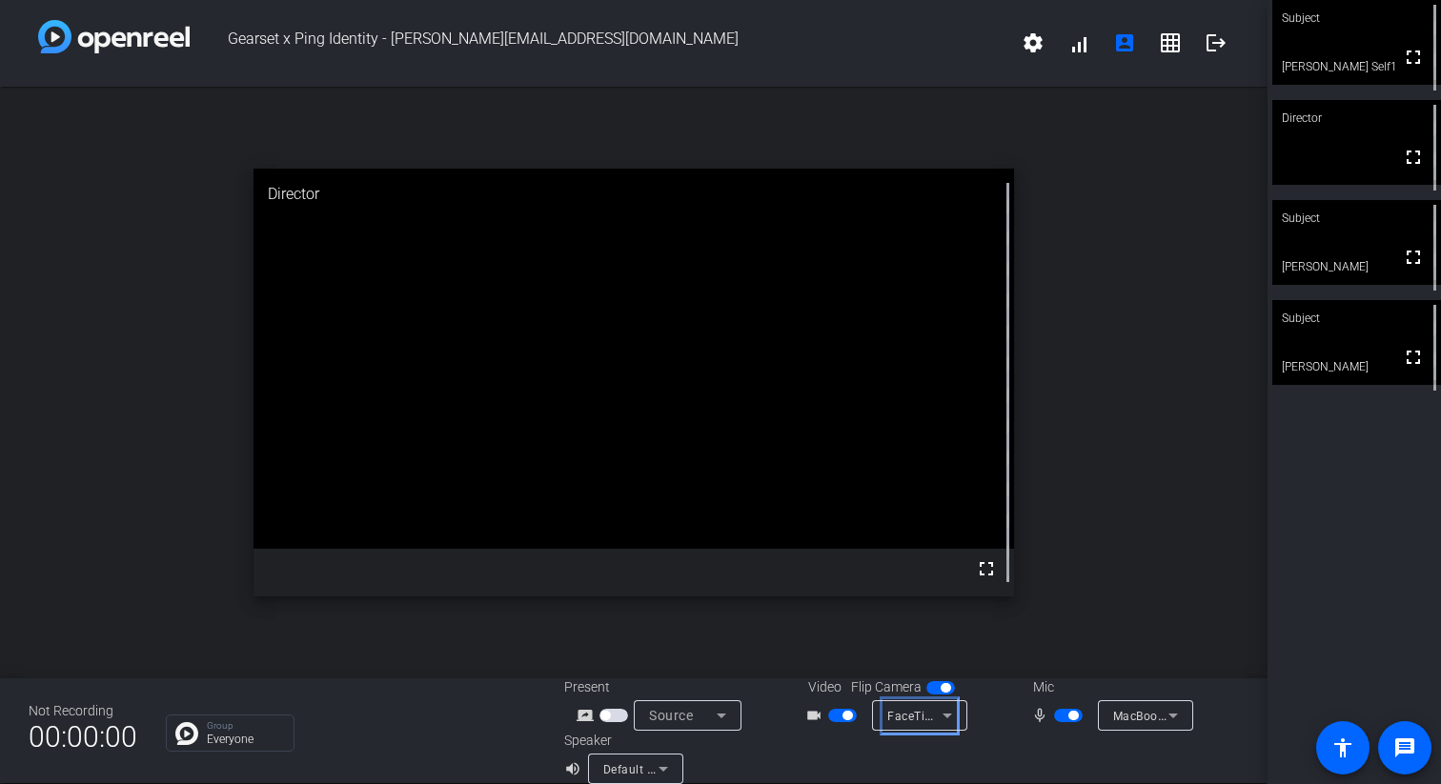
click at [949, 717] on icon at bounding box center [947, 715] width 23 height 23
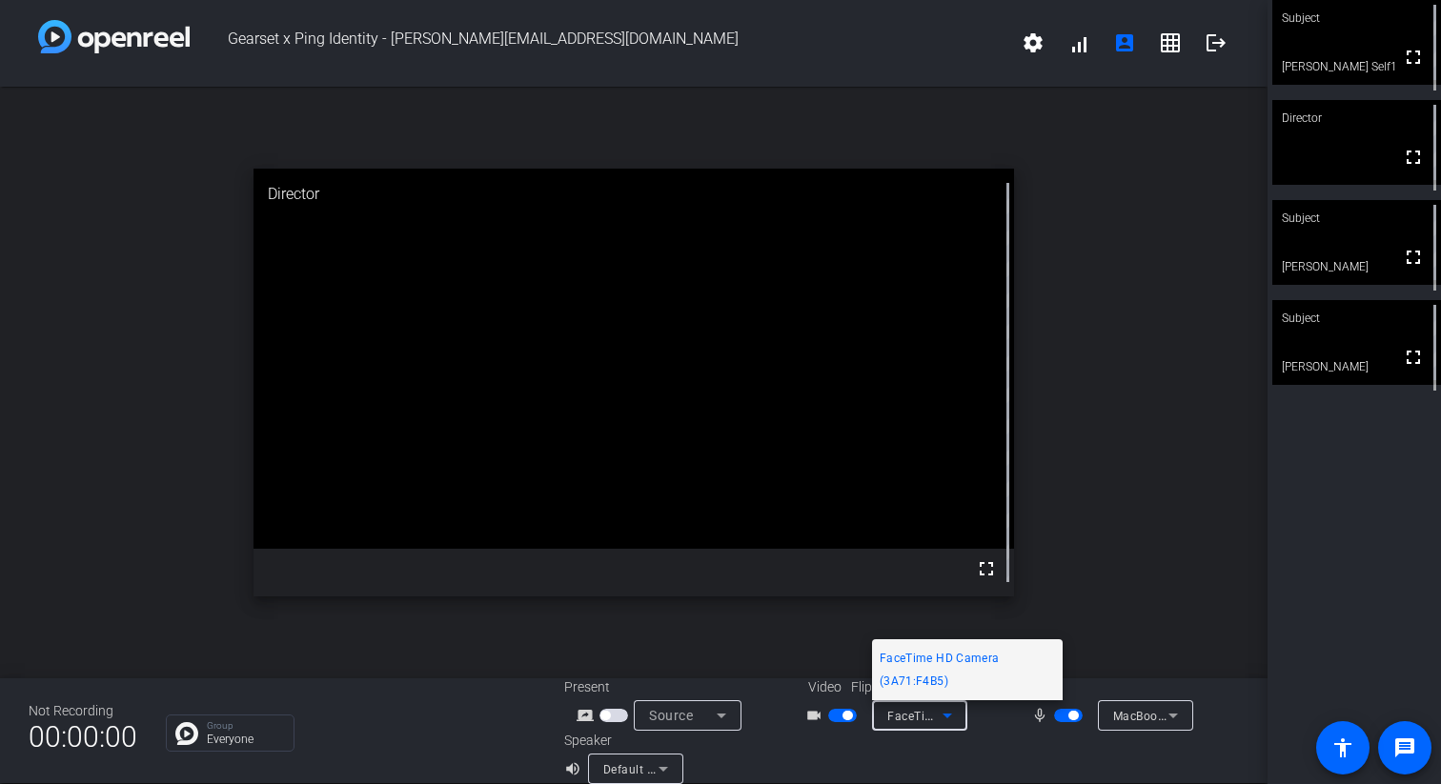
click at [935, 750] on div at bounding box center [720, 392] width 1441 height 784
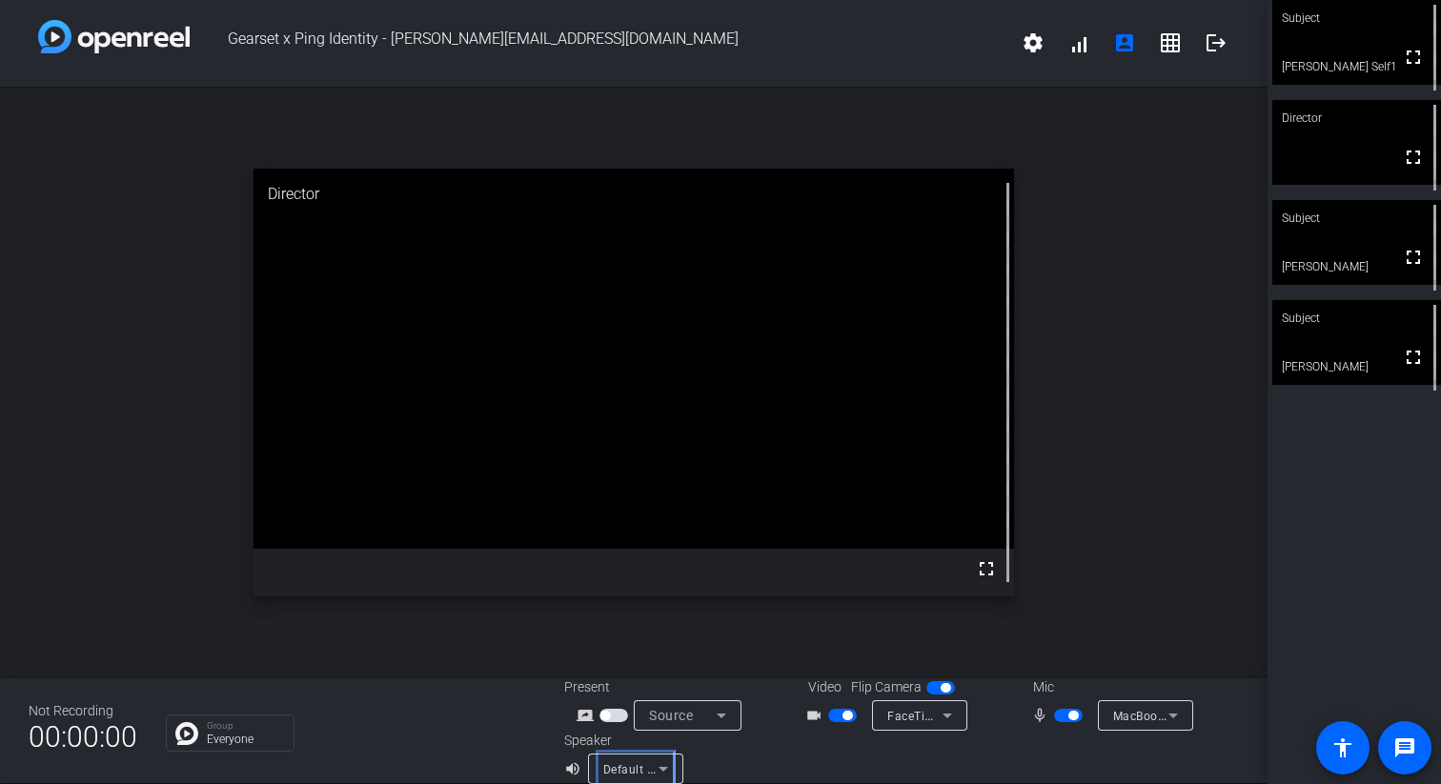
click at [630, 765] on span "Default - MacBook Pro Speakers (Built-in)" at bounding box center [718, 768] width 230 height 15
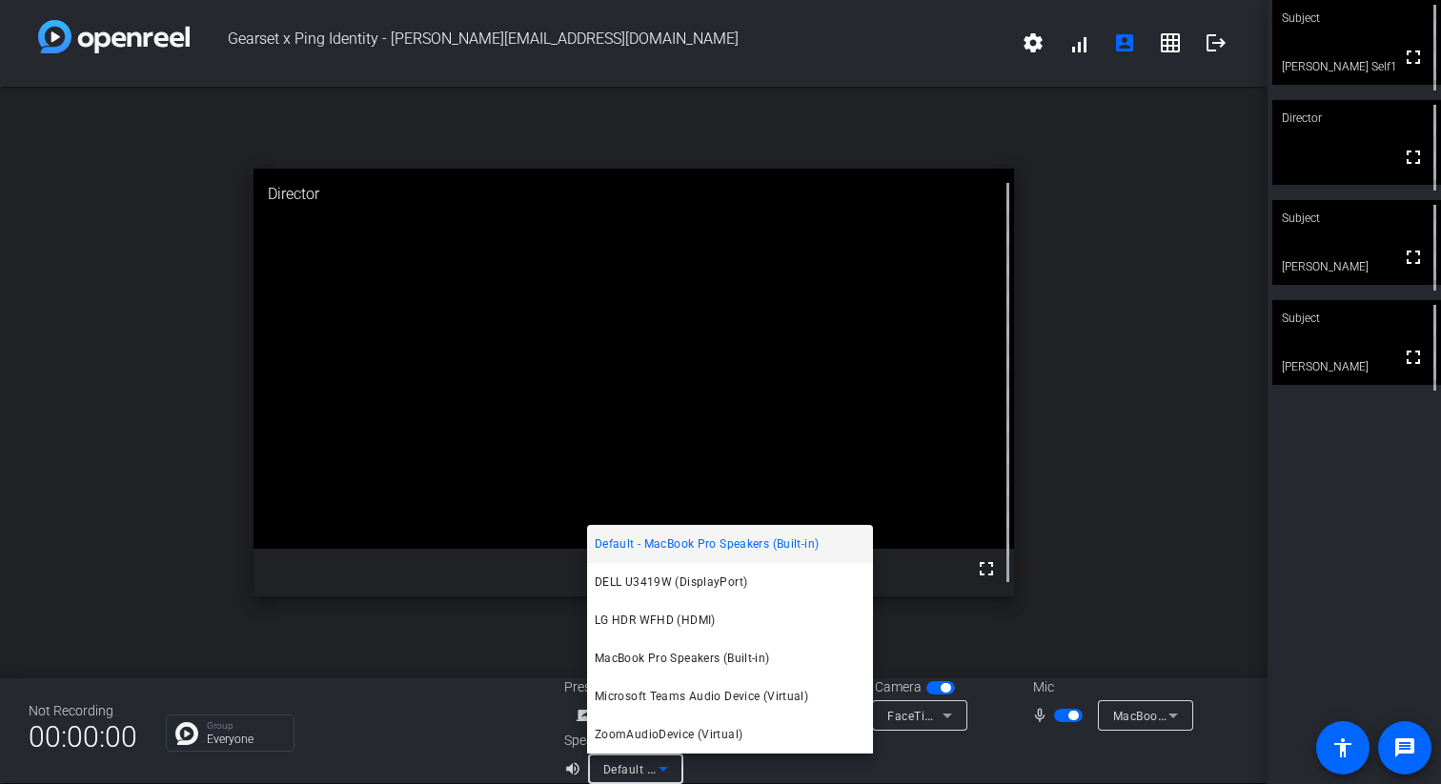
click at [761, 769] on div at bounding box center [720, 392] width 1441 height 784
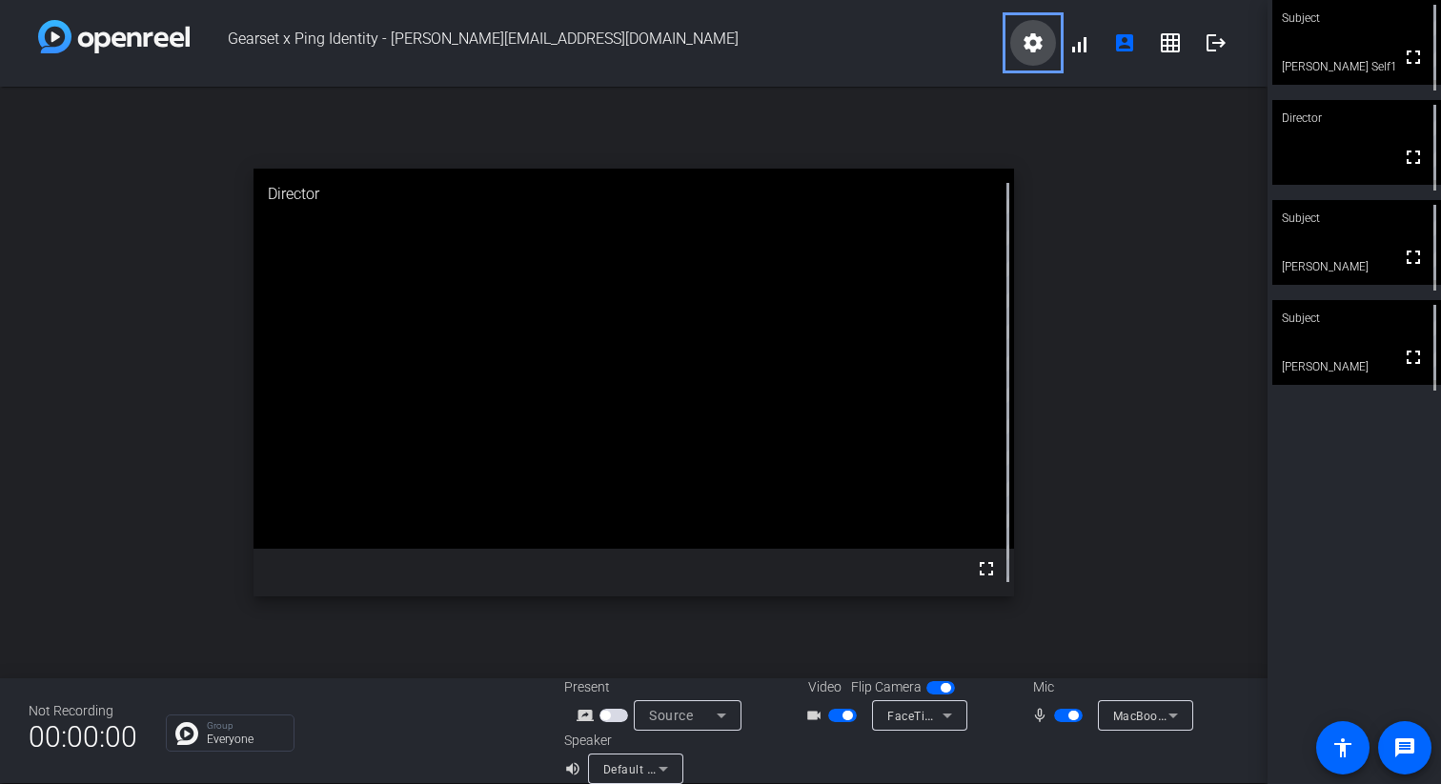
click at [1024, 49] on mat-icon "settings" at bounding box center [1032, 42] width 23 height 23
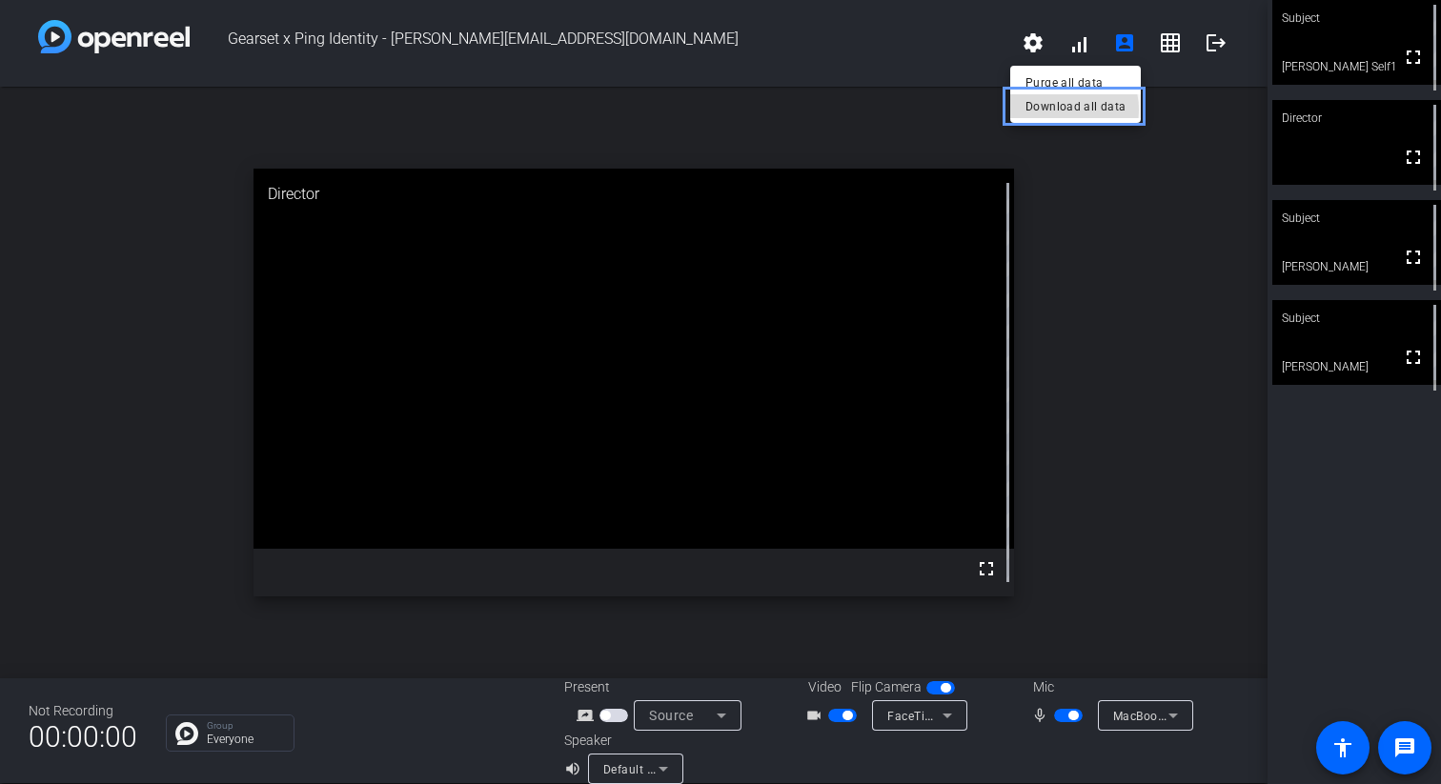
click at [1061, 111] on span "Download all data" at bounding box center [1075, 106] width 100 height 23
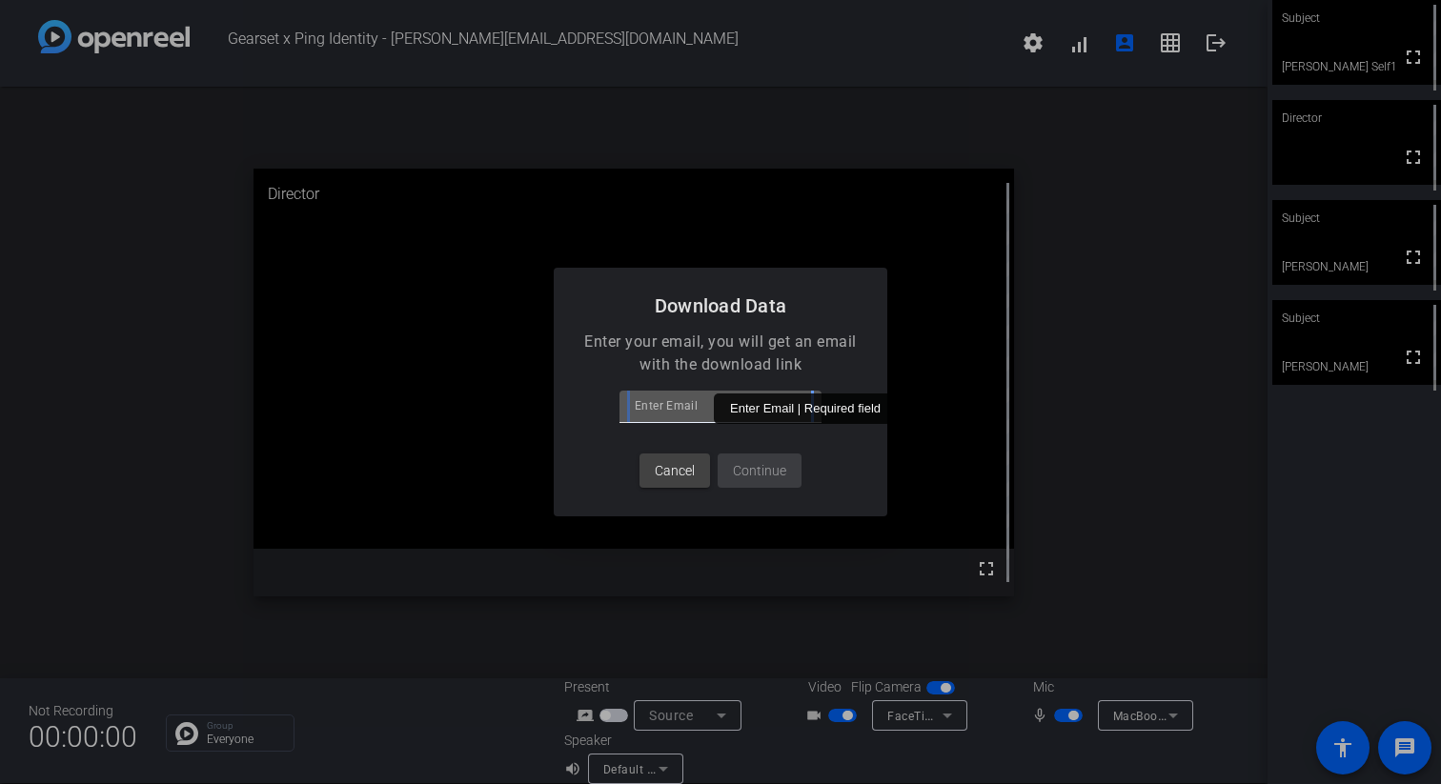
click at [705, 403] on input "Enter Email" at bounding box center [721, 405] width 172 height 23
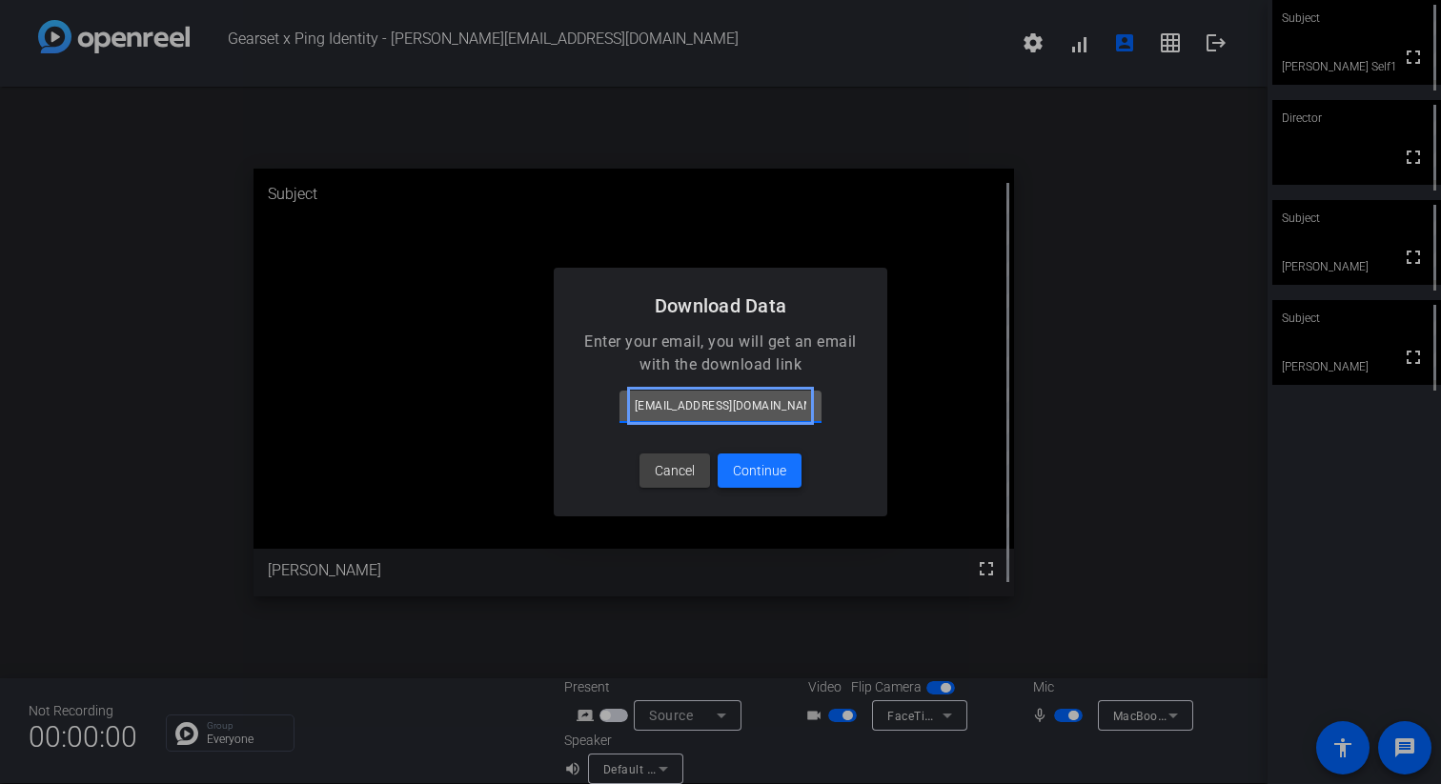
type input "mself@pingidentity.com"
click at [763, 478] on span "Continue" at bounding box center [759, 471] width 53 height 20
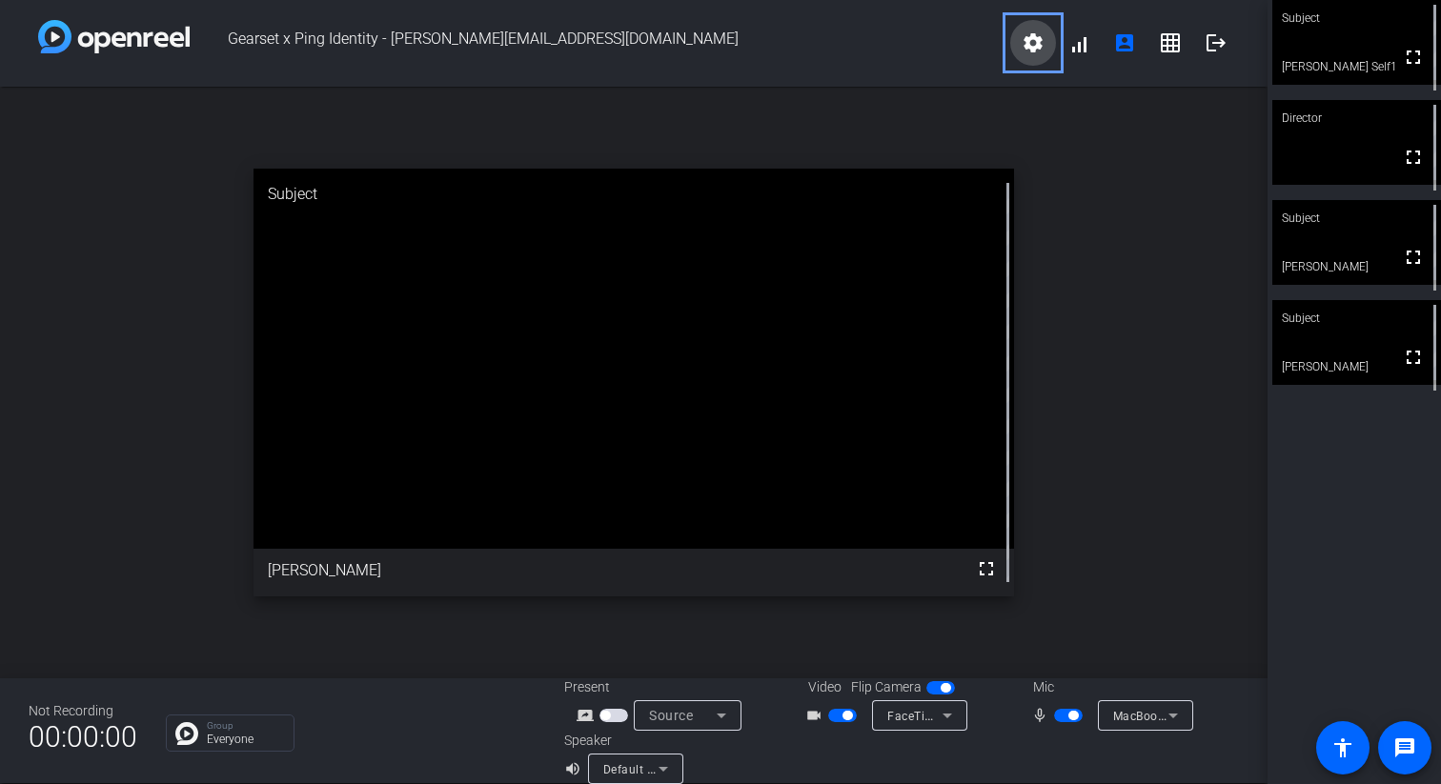
click at [1043, 50] on mat-icon "settings" at bounding box center [1032, 42] width 23 height 23
click at [1047, 110] on span "Download all data" at bounding box center [1075, 106] width 100 height 23
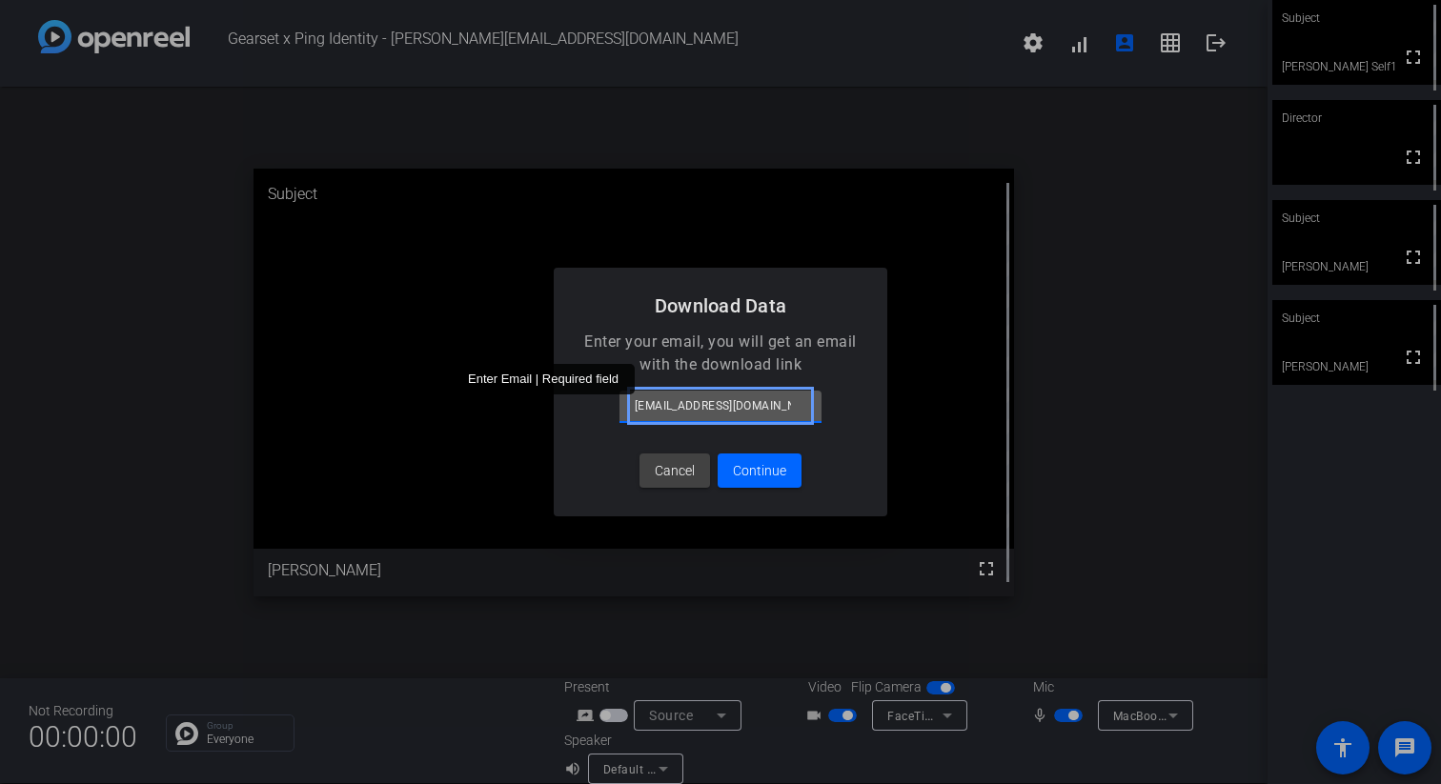
type input "markoself@gmail.com"
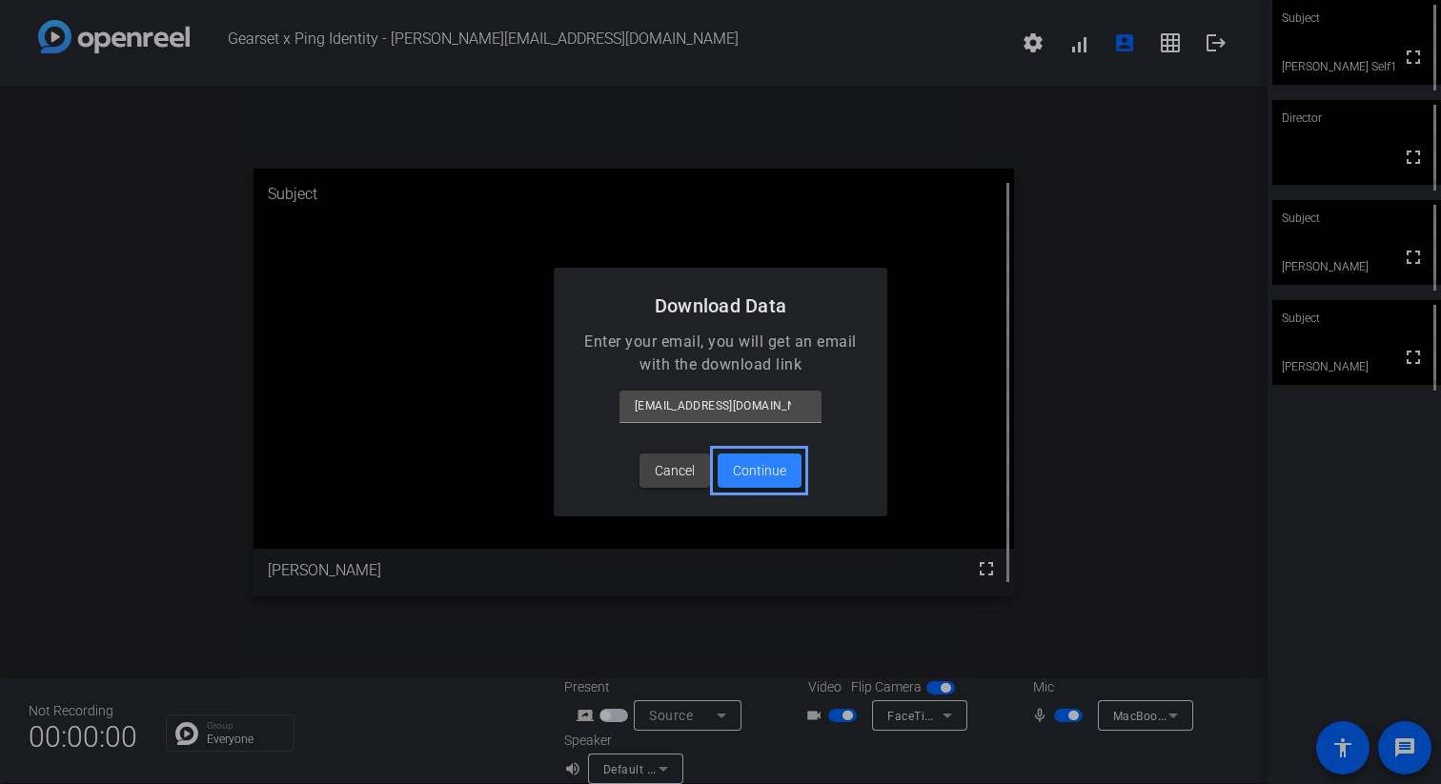
click at [745, 478] on span "Continue" at bounding box center [759, 471] width 53 height 20
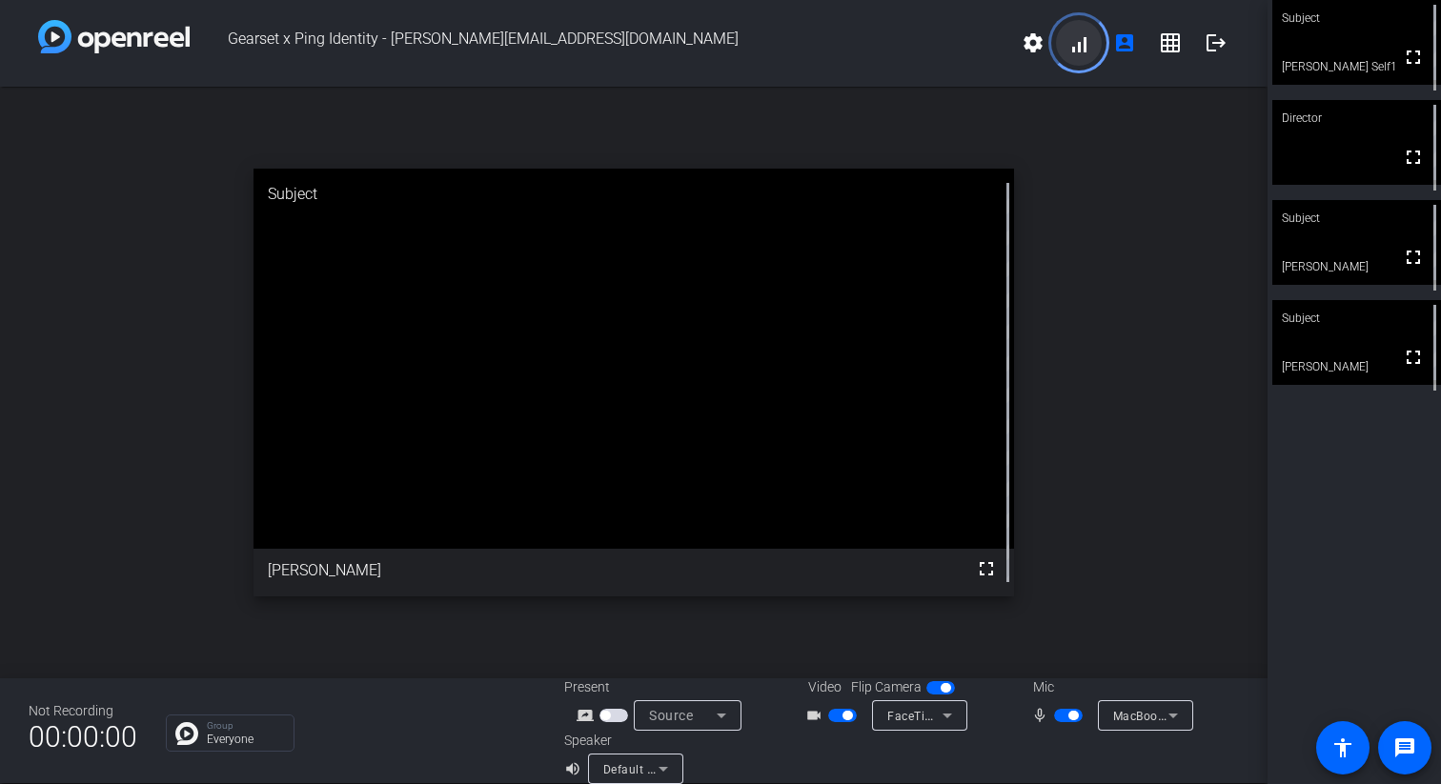
click at [1082, 44] on span at bounding box center [1079, 43] width 46 height 46
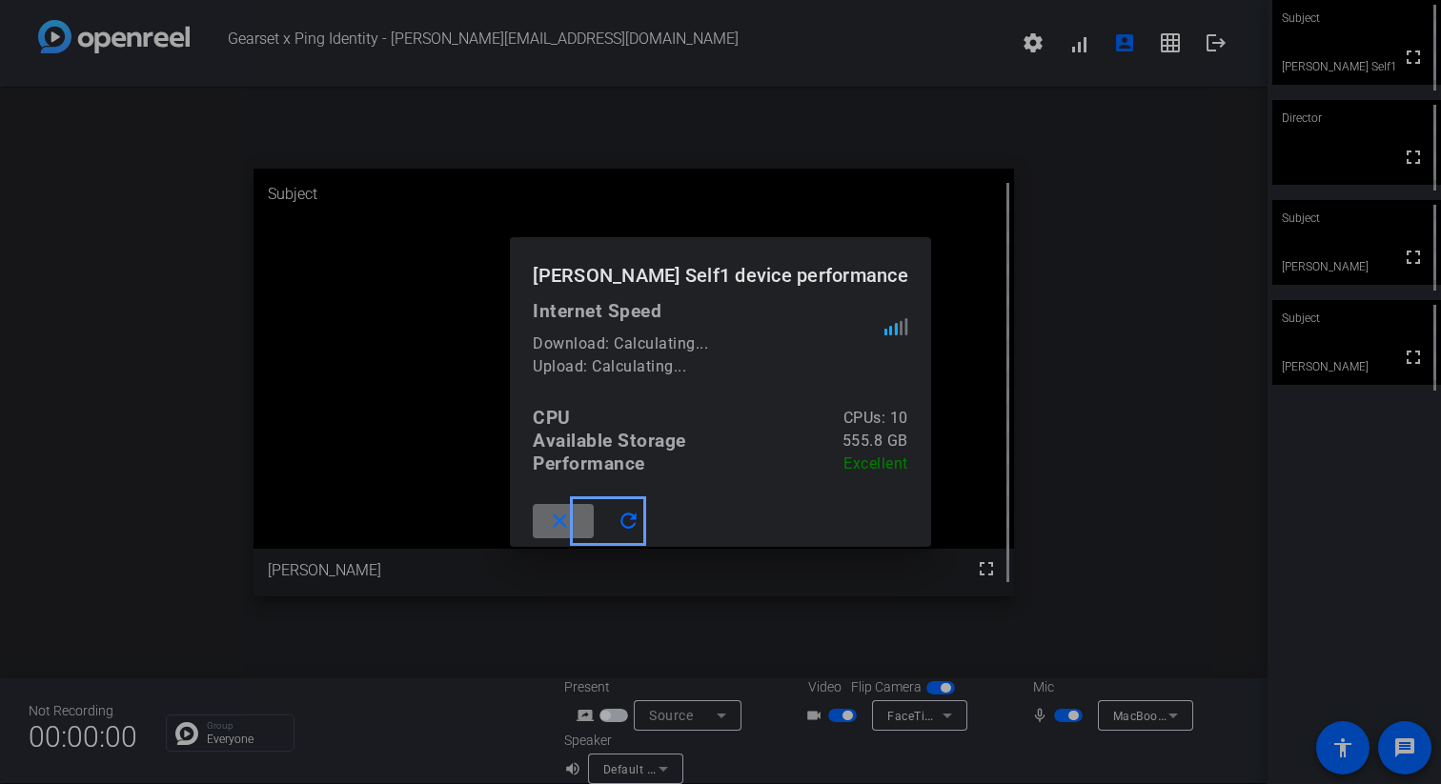
click at [572, 517] on mat-icon "close" at bounding box center [560, 522] width 24 height 24
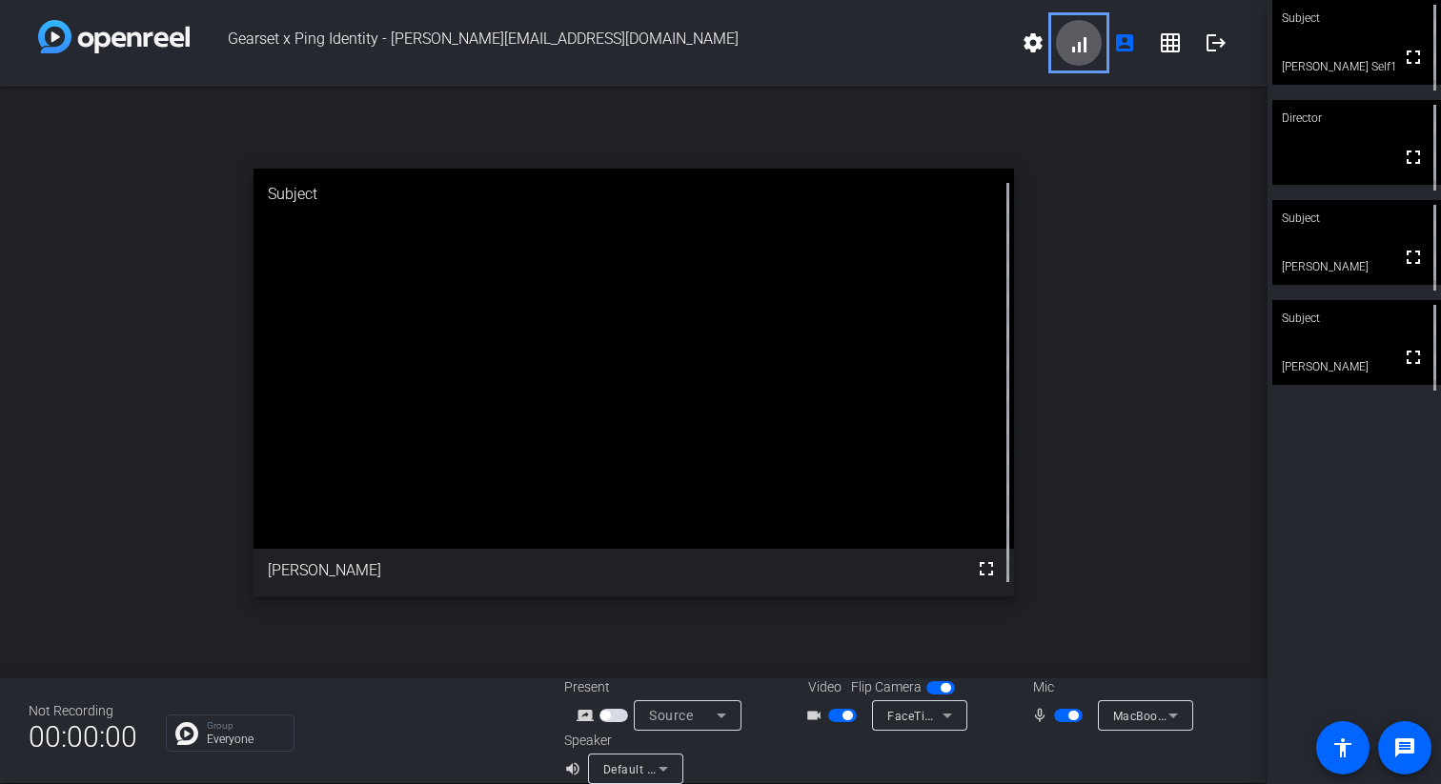
drag, startPoint x: 1105, startPoint y: 131, endPoint x: 1107, endPoint y: 120, distance: 10.7
click at [1105, 130] on div "open_in_new Subject fullscreen Andy" at bounding box center [633, 383] width 1267 height 592
click at [1125, 42] on mat-icon "account_box" at bounding box center [1124, 42] width 23 height 23
click at [1165, 158] on div "open_in_new Subject fullscreen Andy" at bounding box center [633, 383] width 1267 height 592
click at [1173, 42] on mat-icon "grid_on" at bounding box center [1170, 42] width 23 height 23
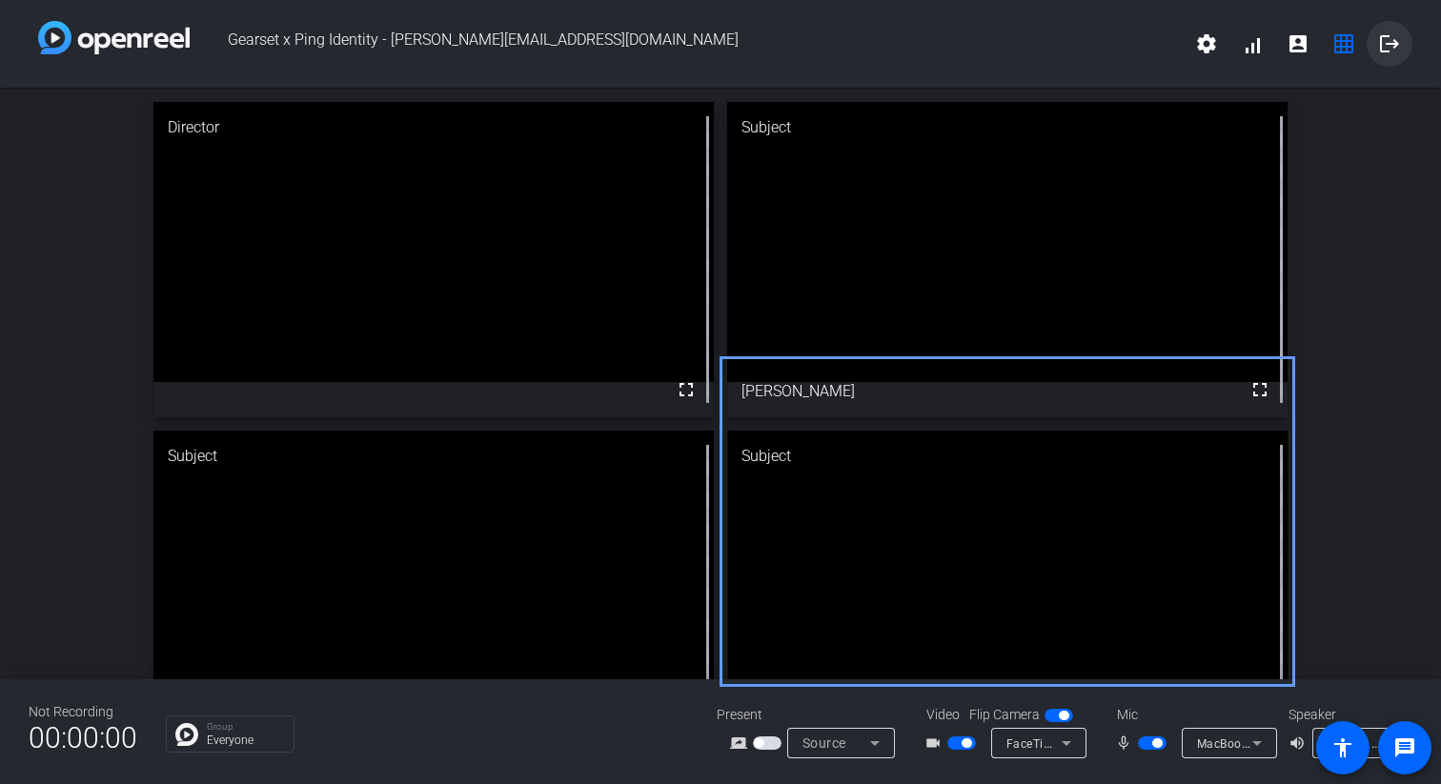
scroll to position [66, 0]
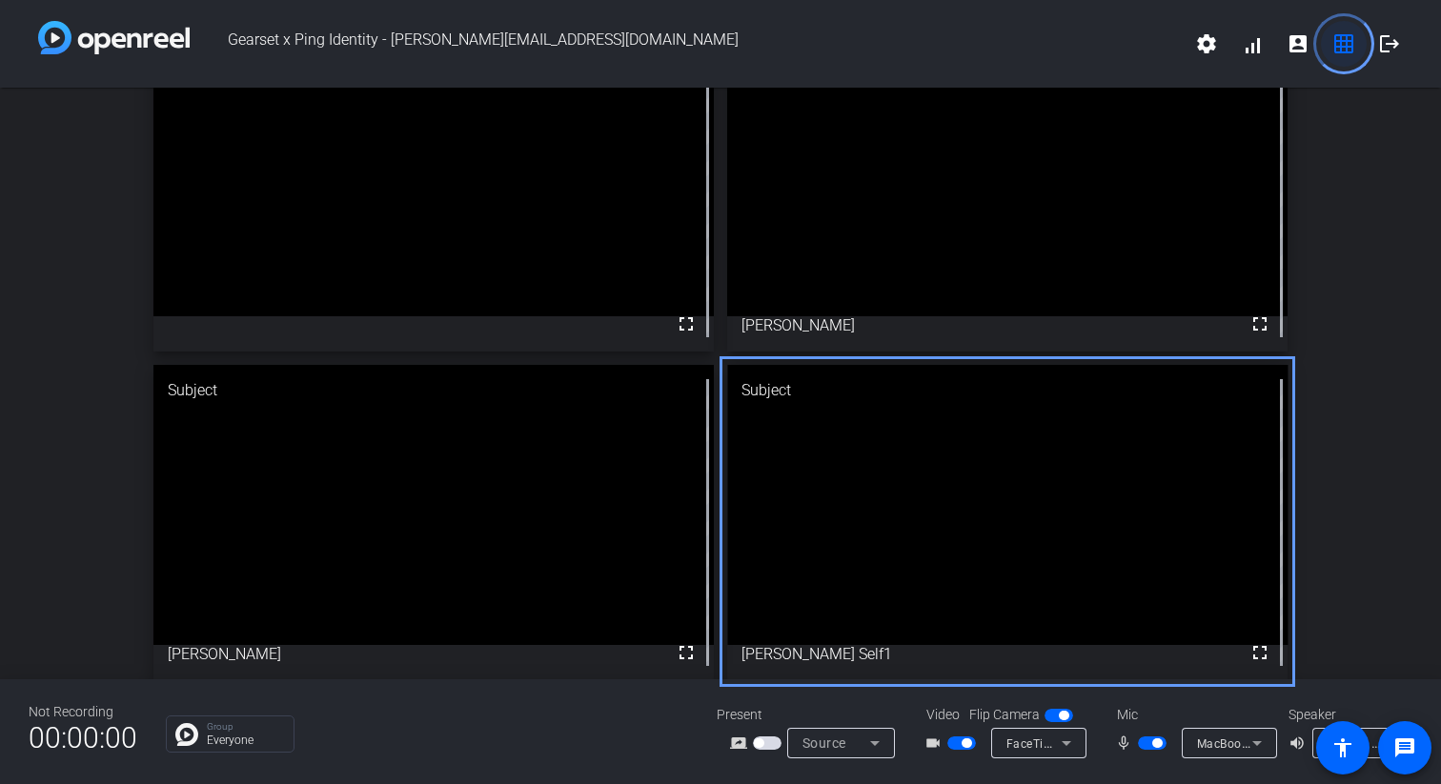
click at [1339, 47] on mat-icon "grid_on" at bounding box center [1343, 43] width 23 height 23
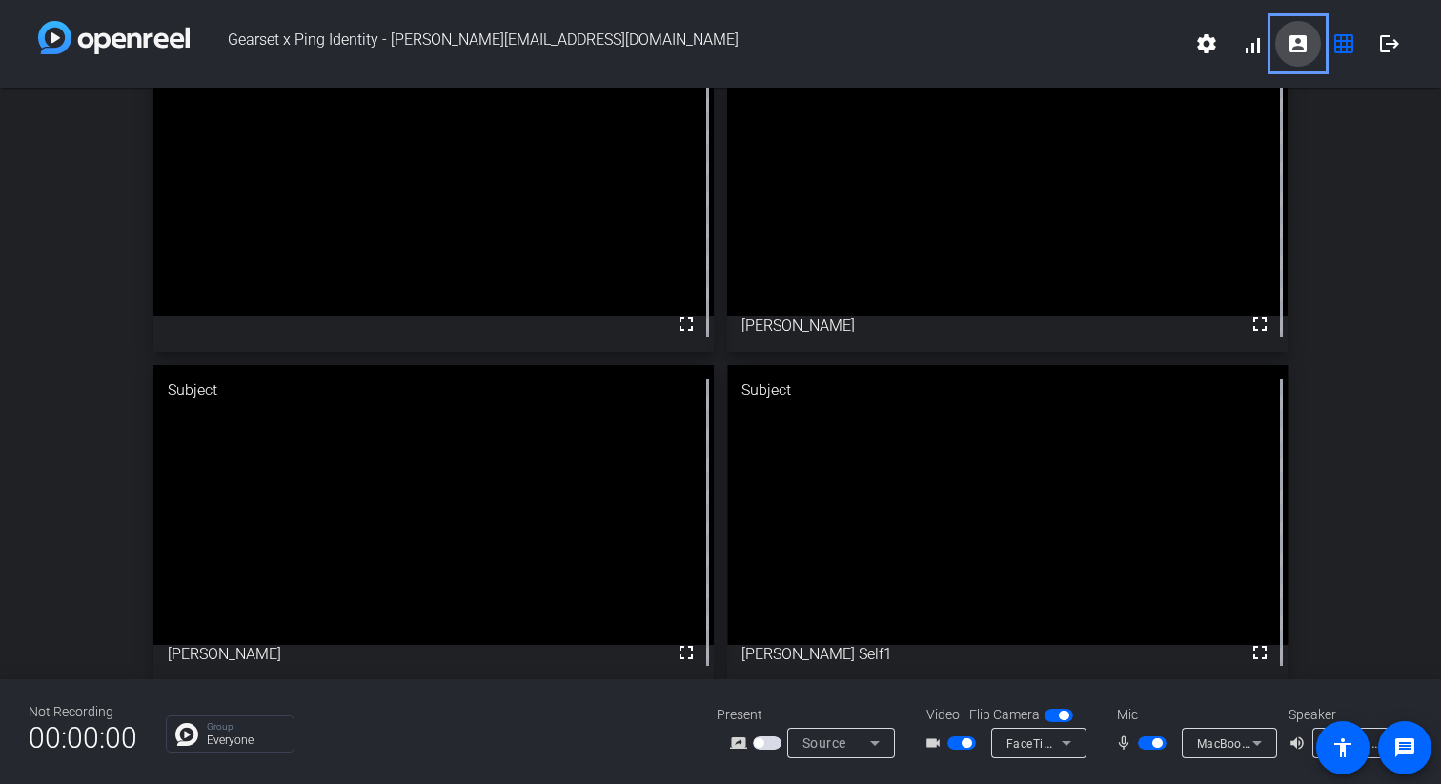
click at [1293, 46] on mat-icon "account_box" at bounding box center [1297, 43] width 23 height 23
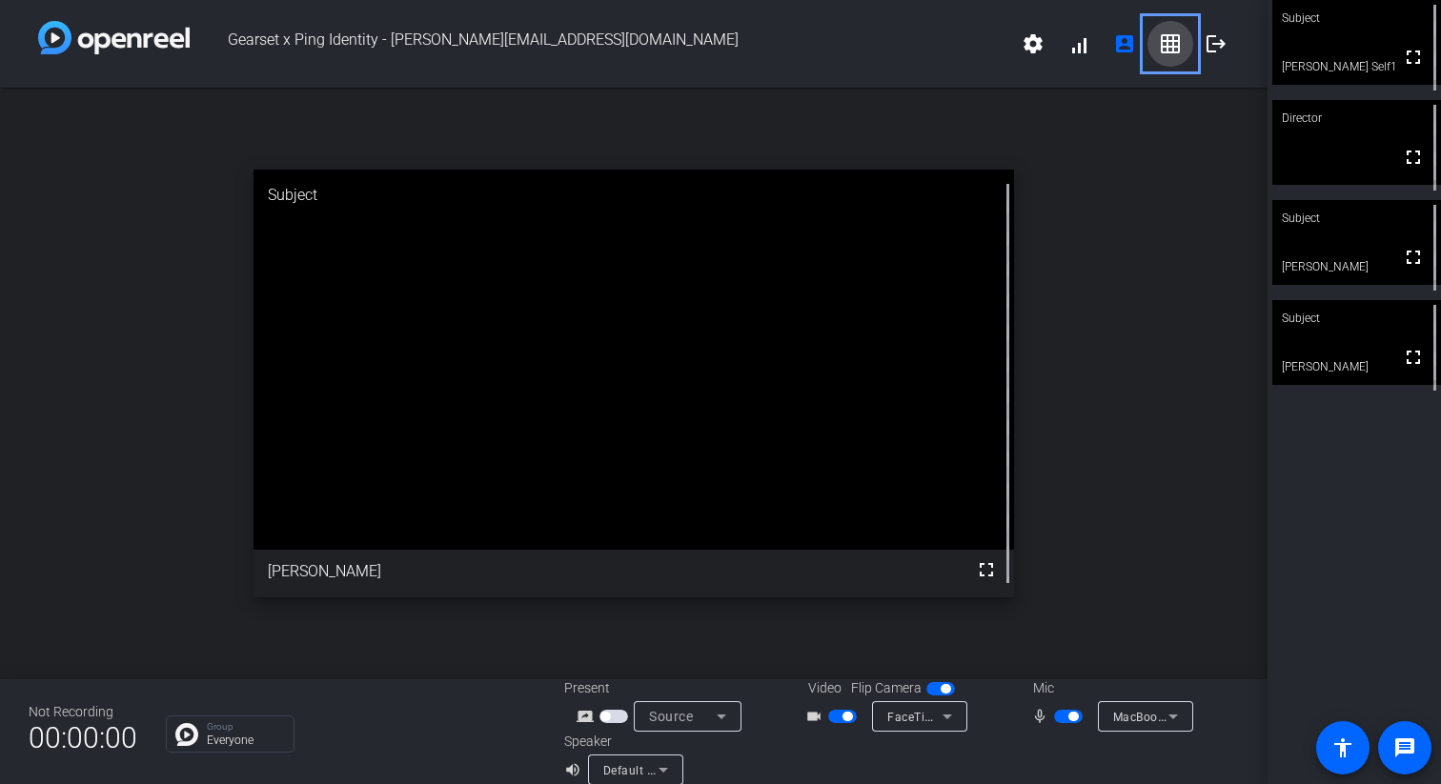
click at [1162, 51] on mat-icon "grid_on" at bounding box center [1170, 43] width 23 height 23
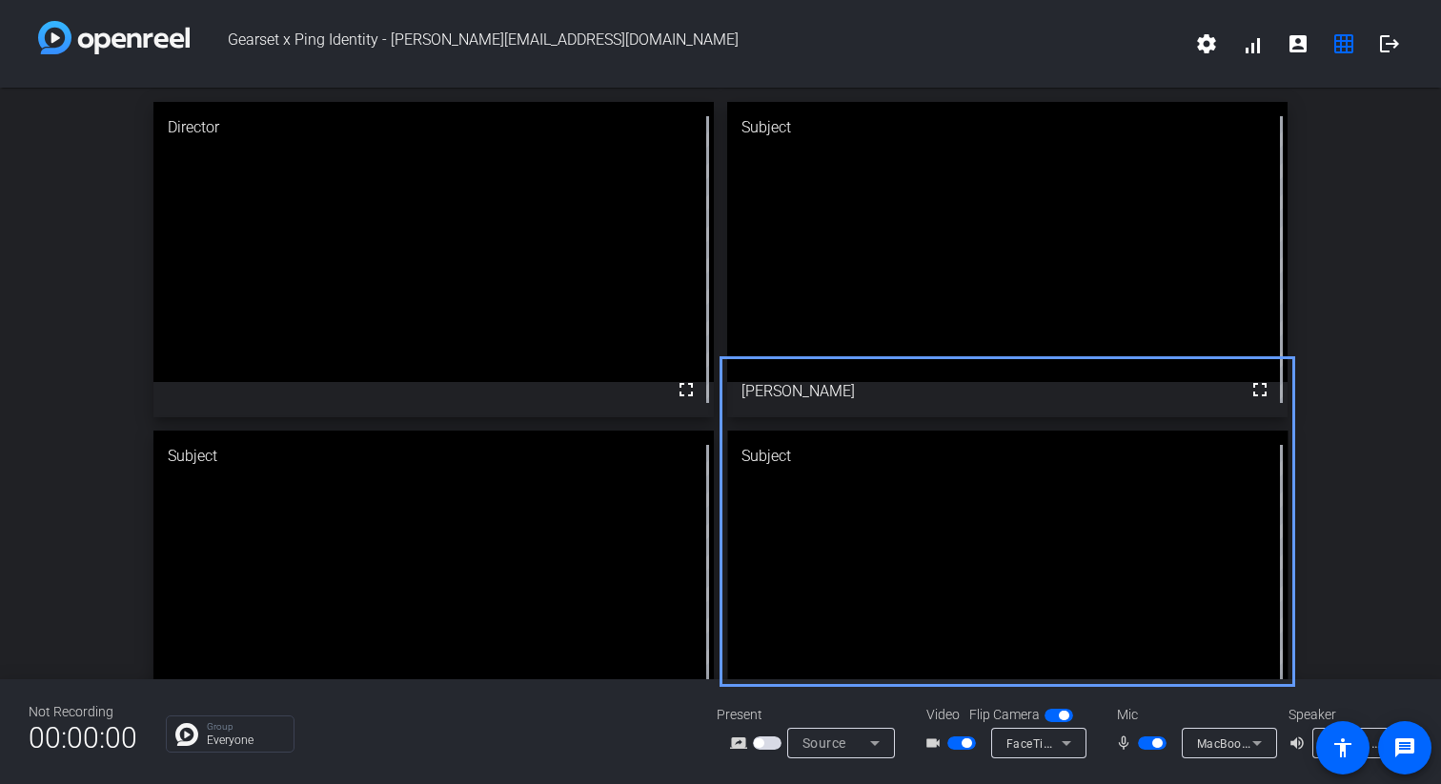
scroll to position [66, 0]
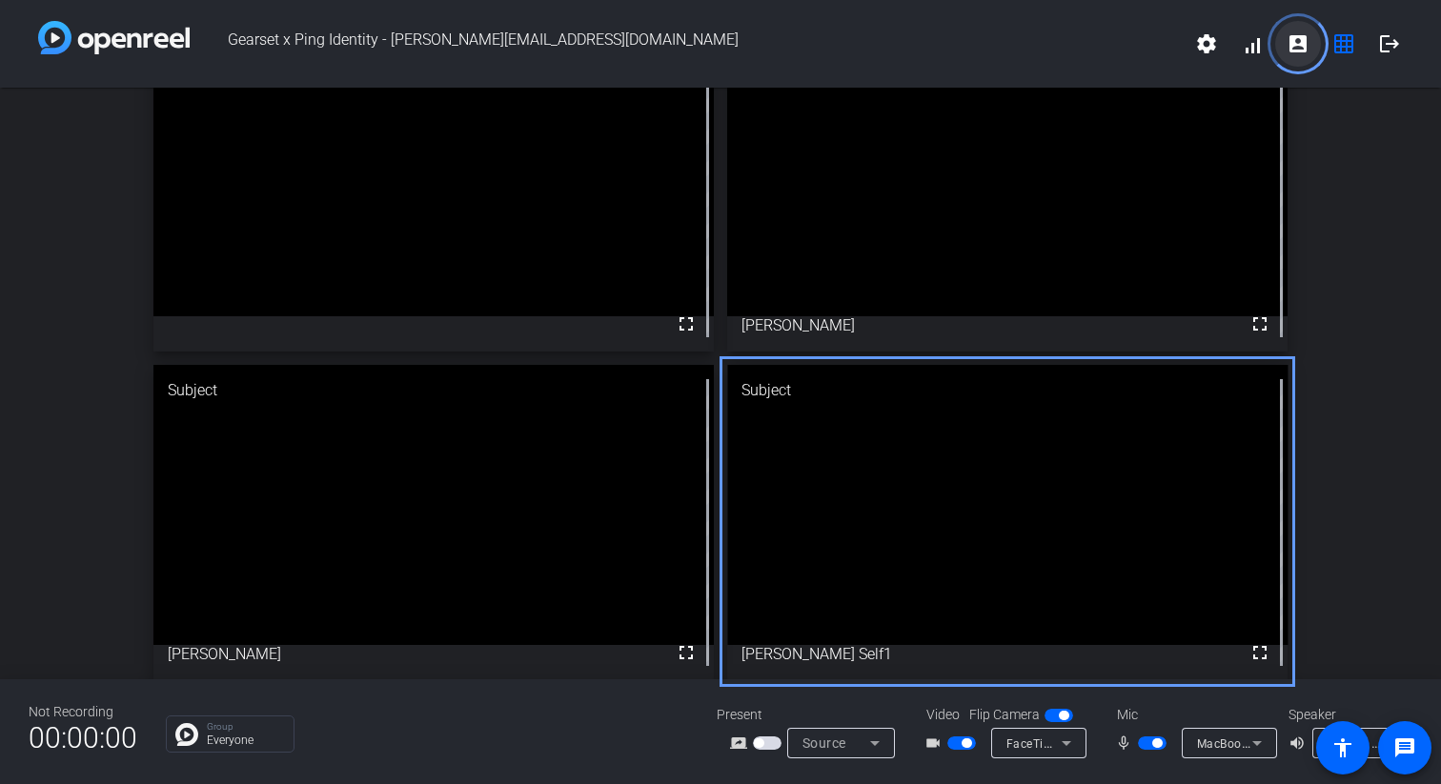
click at [1290, 47] on mat-icon "account_box" at bounding box center [1297, 43] width 23 height 23
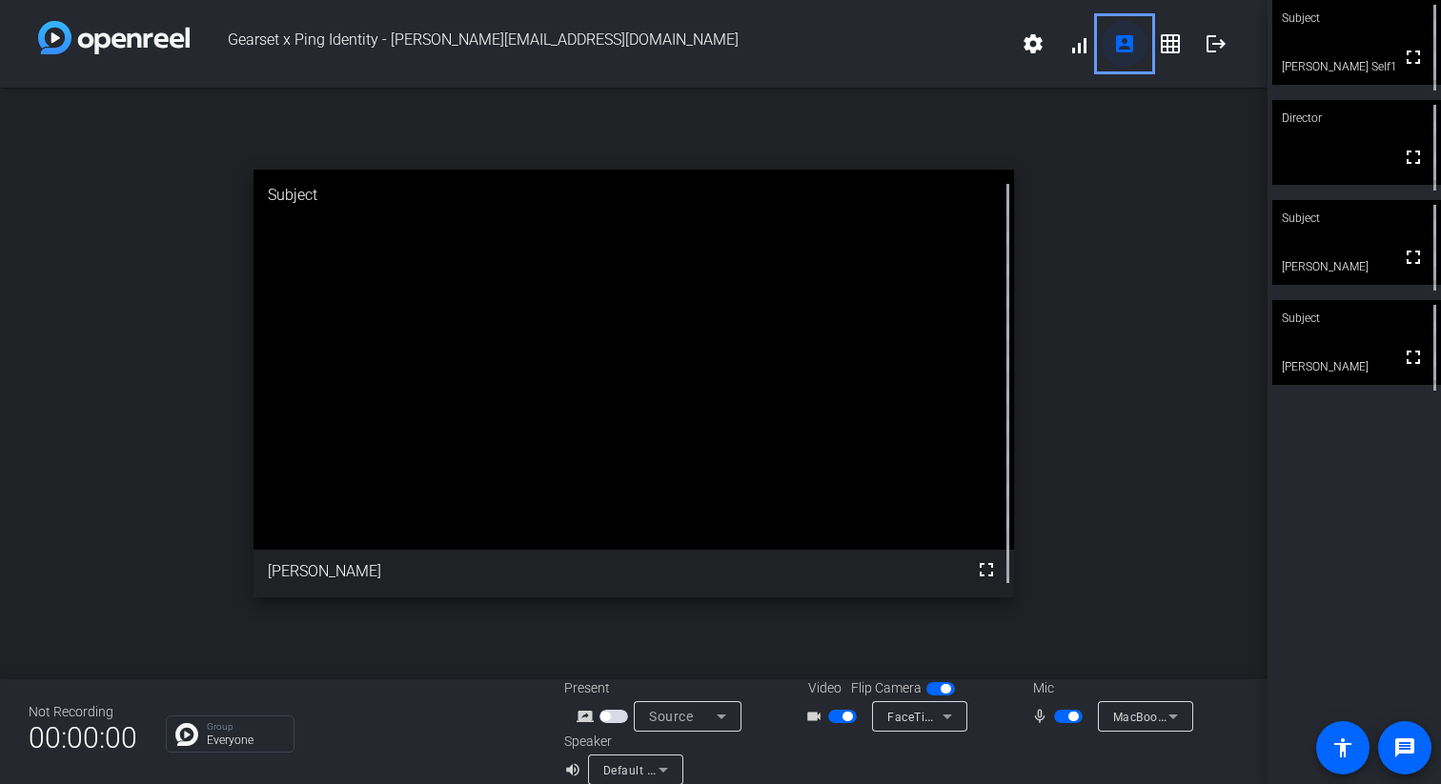
scroll to position [0, 0]
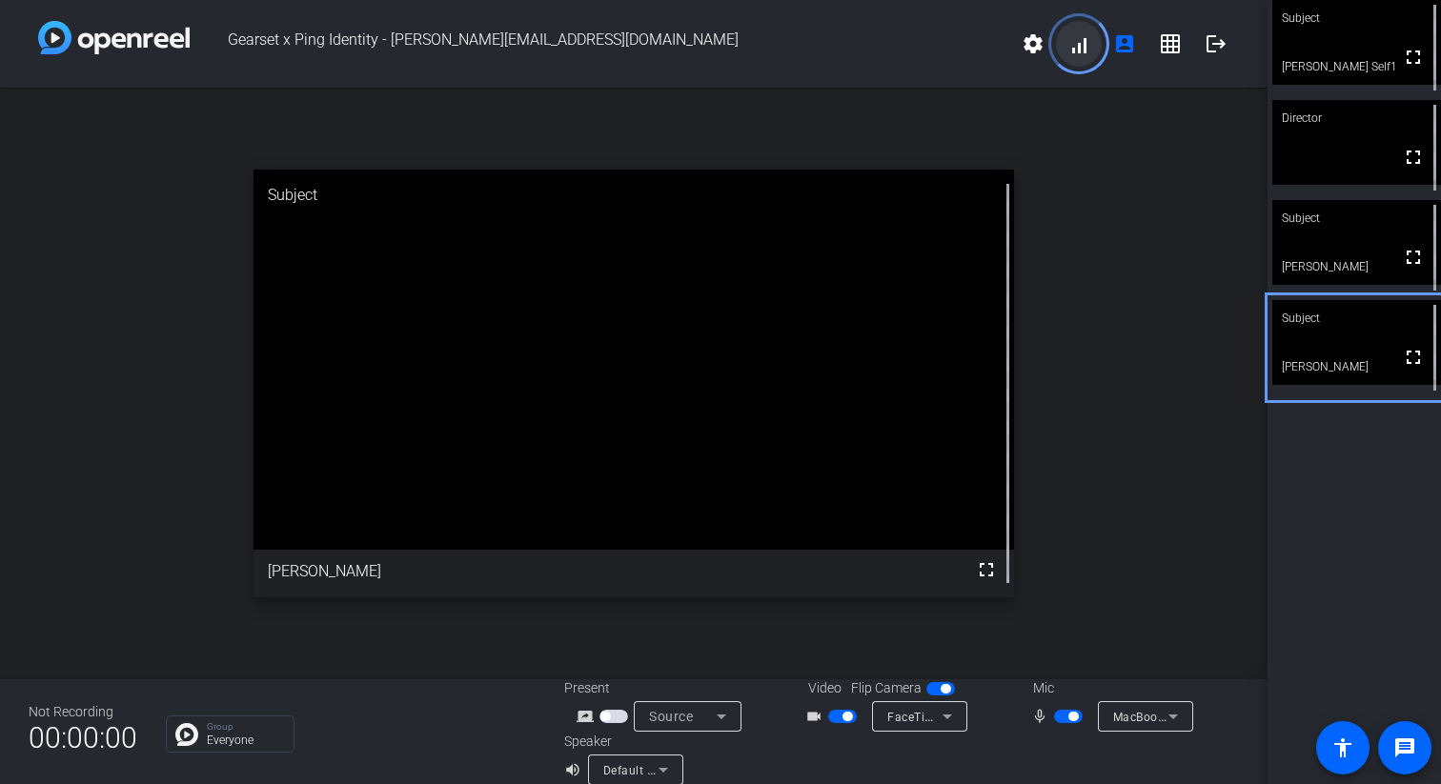
click at [1082, 50] on span at bounding box center [1079, 44] width 46 height 46
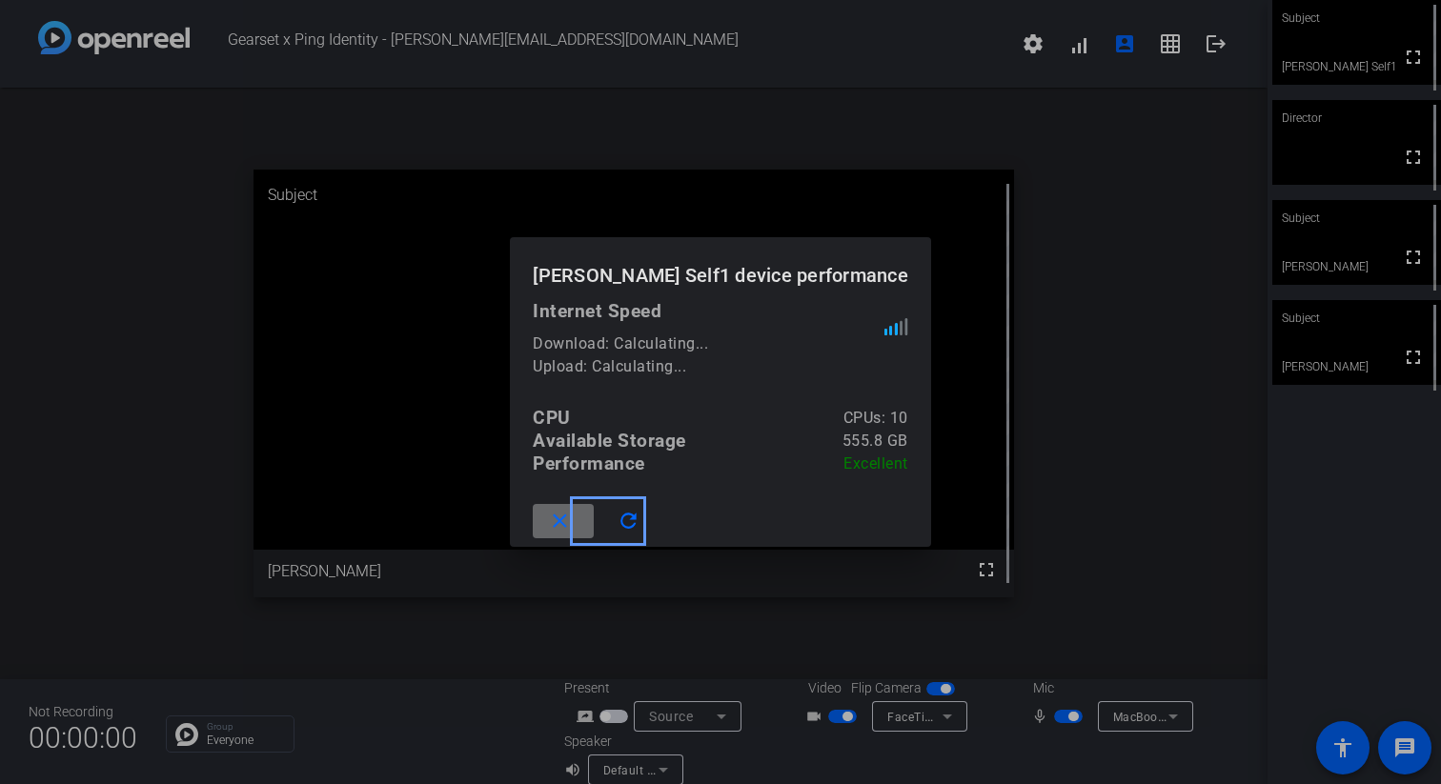
click at [572, 526] on mat-icon "close" at bounding box center [560, 522] width 24 height 24
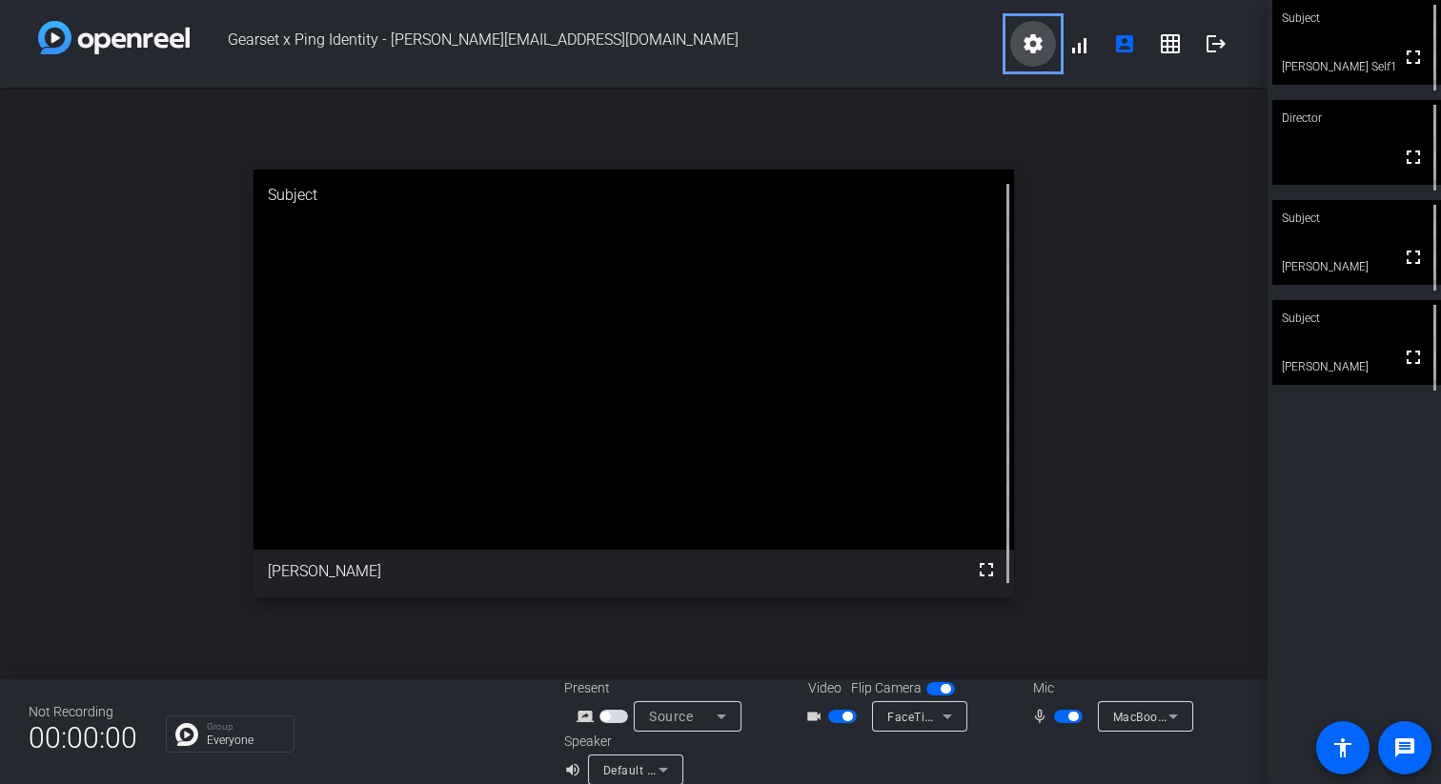
click at [1021, 42] on span at bounding box center [1033, 44] width 46 height 46
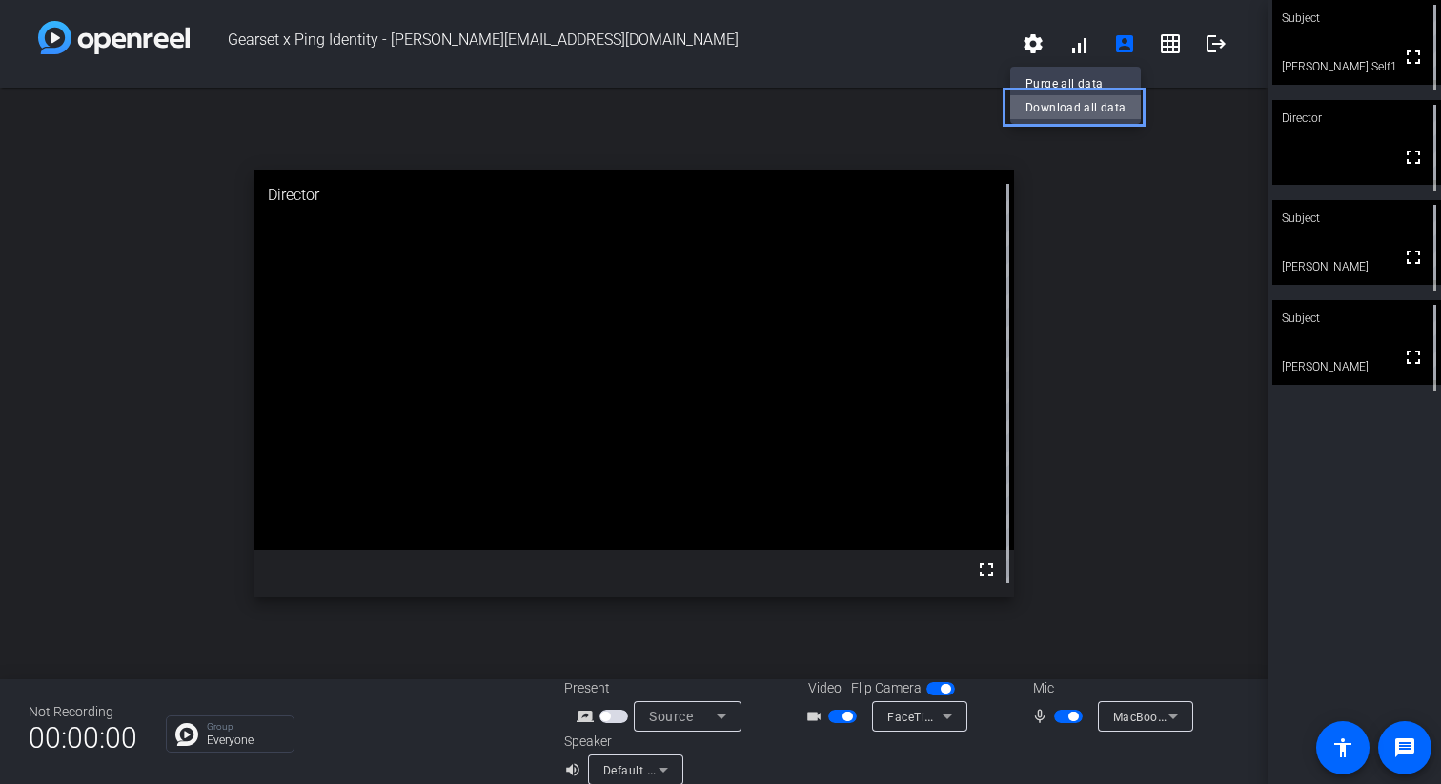
click at [1075, 111] on span "Download all data" at bounding box center [1075, 107] width 100 height 23
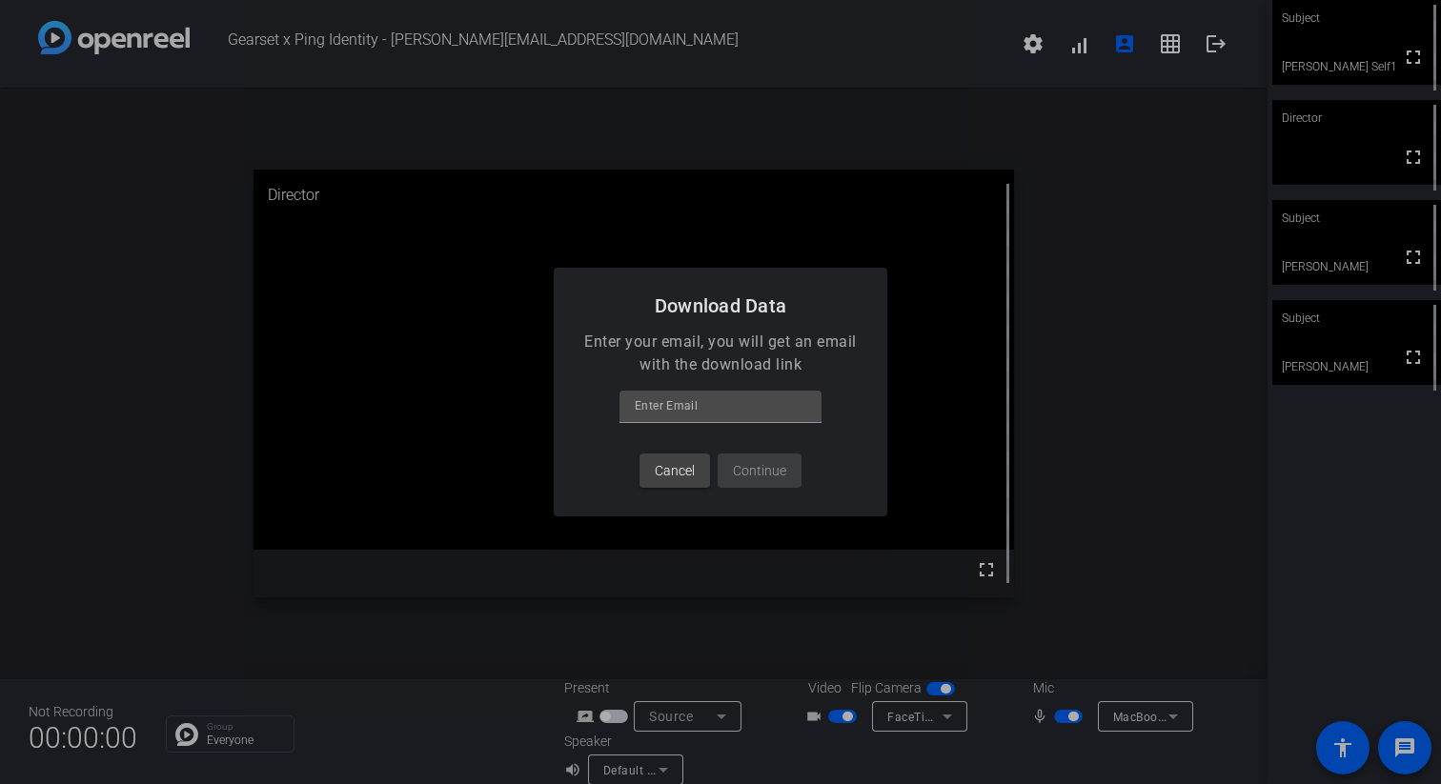
click at [767, 470] on div "Cancel Continue" at bounding box center [721, 480] width 334 height 72
click at [696, 479] on span at bounding box center [674, 471] width 71 height 46
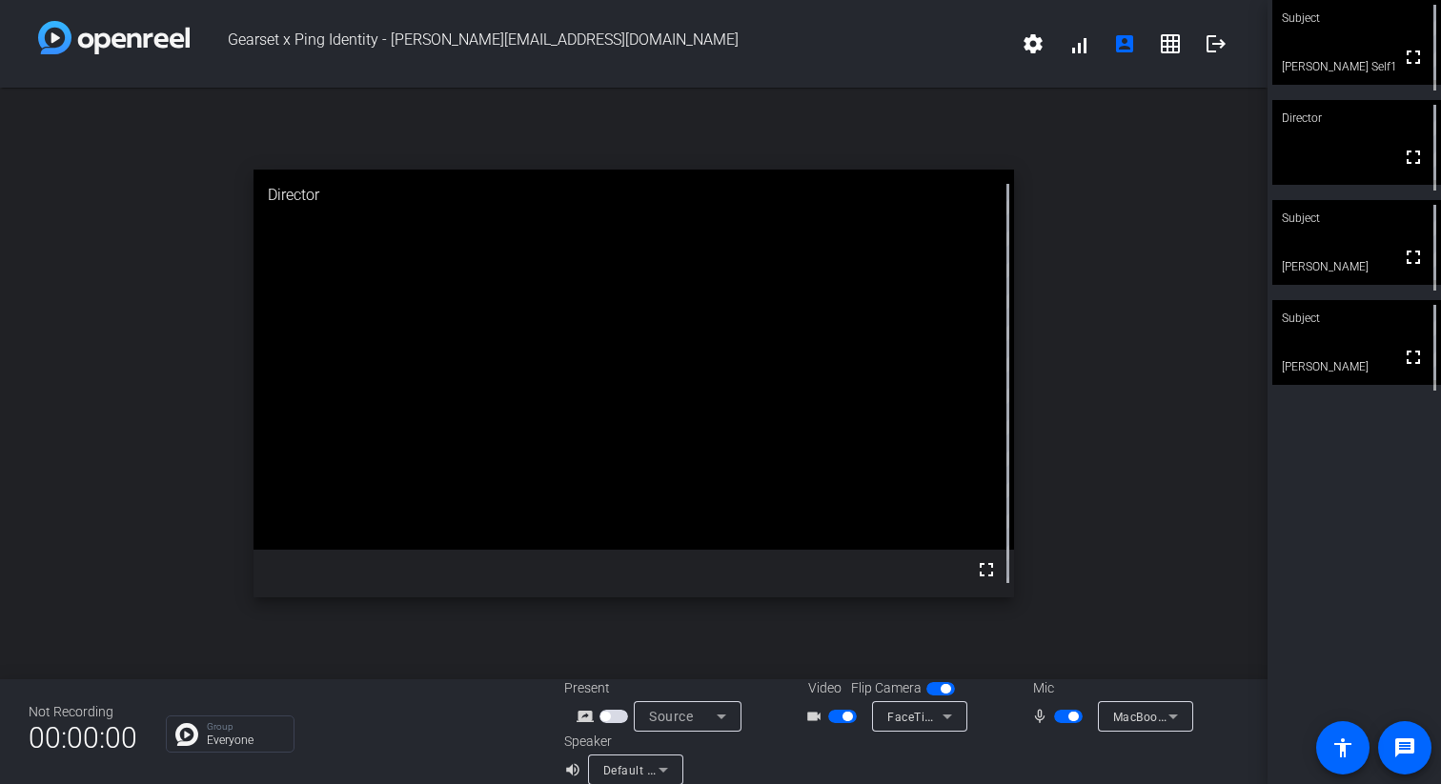
click at [1159, 183] on div "open_in_new Director fullscreen" at bounding box center [633, 384] width 1267 height 592
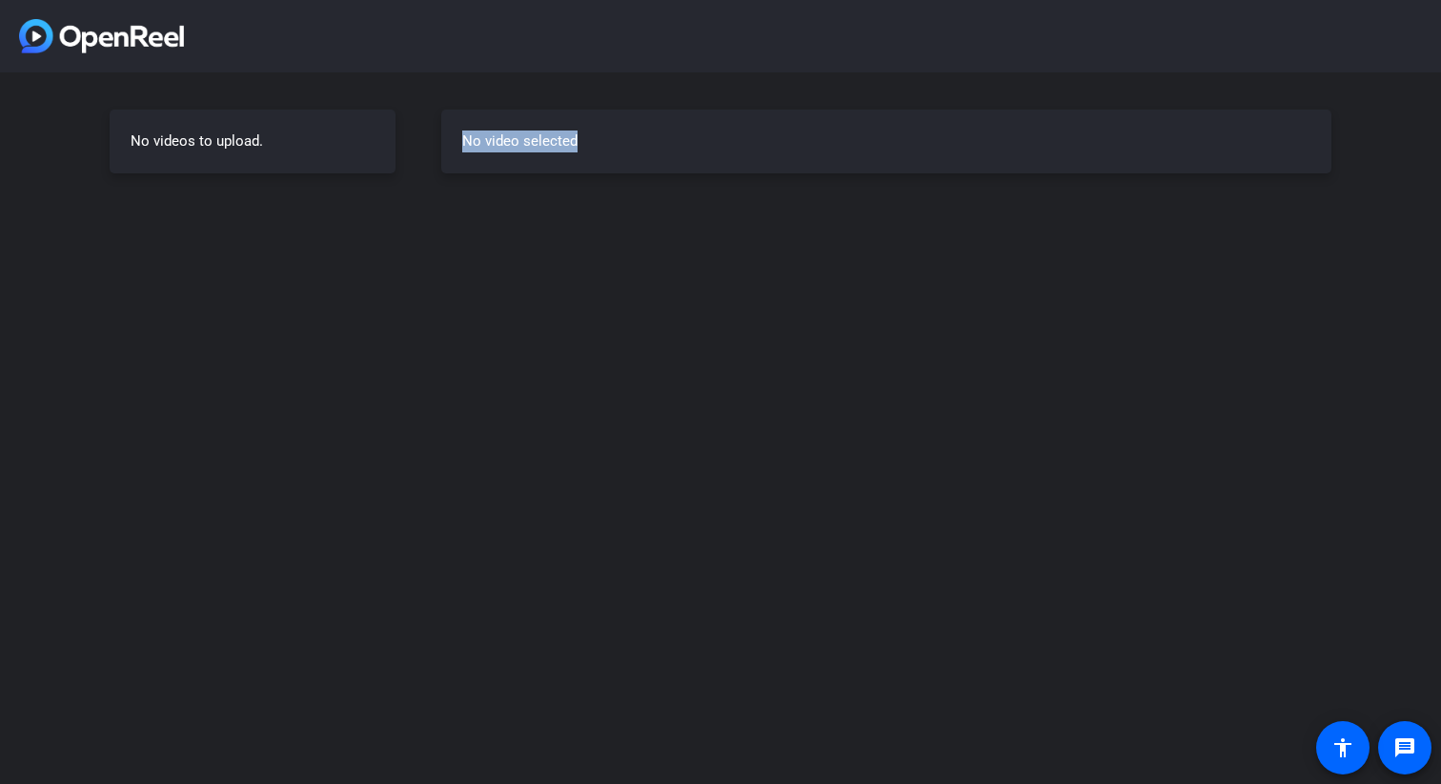
drag, startPoint x: 556, startPoint y: 145, endPoint x: 451, endPoint y: 139, distance: 105.9
click at [458, 139] on div "No video selected" at bounding box center [886, 142] width 890 height 64
drag, startPoint x: 344, startPoint y: 137, endPoint x: 127, endPoint y: 146, distance: 217.4
click at [128, 148] on div "No videos to upload." at bounding box center [253, 142] width 286 height 64
click at [579, 144] on h3 "No video selected" at bounding box center [886, 142] width 848 height 22
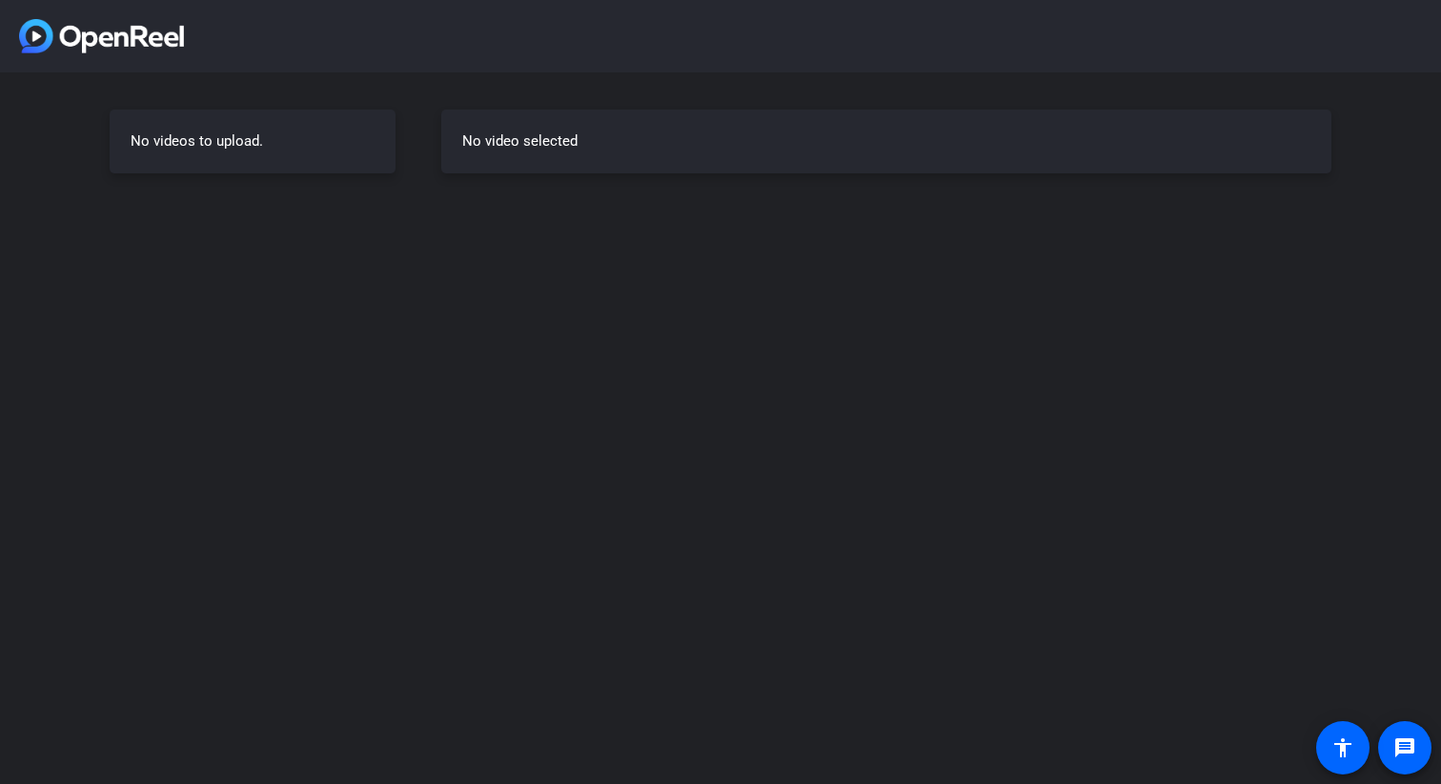
drag, startPoint x: 345, startPoint y: 141, endPoint x: 344, endPoint y: 119, distance: 21.9
click at [344, 141] on div "No videos to upload." at bounding box center [253, 142] width 286 height 64
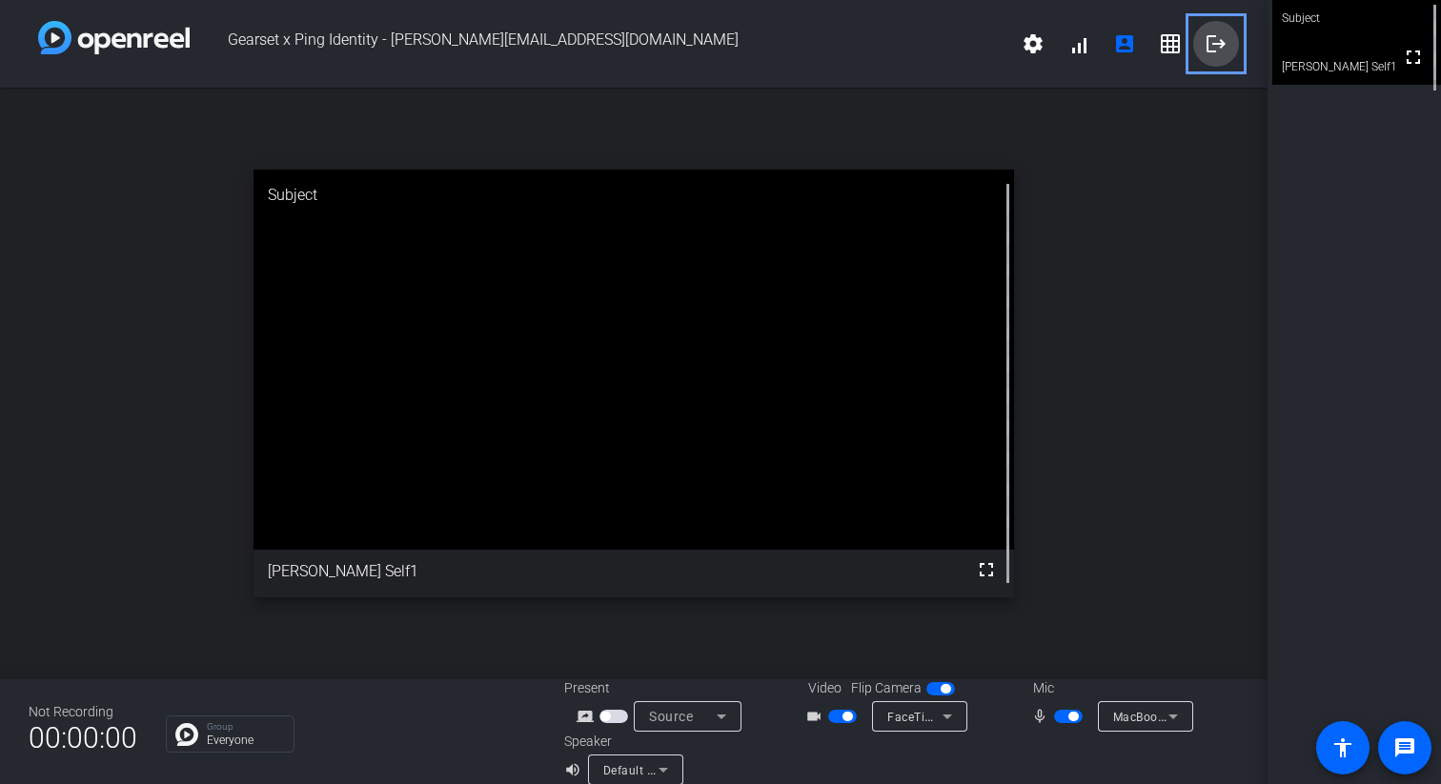
click at [1218, 39] on mat-icon "logout" at bounding box center [1215, 43] width 23 height 23
